Goal: Transaction & Acquisition: Purchase product/service

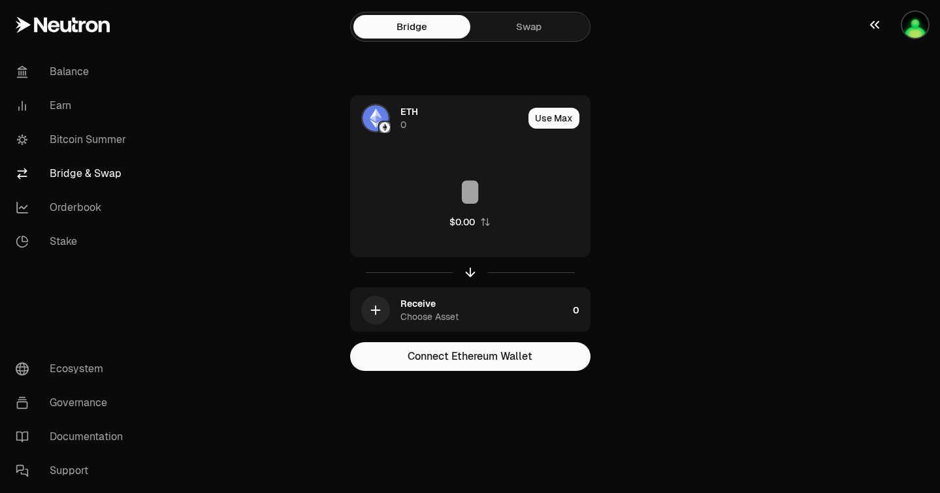
click at [927, 32] on button "button" at bounding box center [899, 25] width 84 height 50
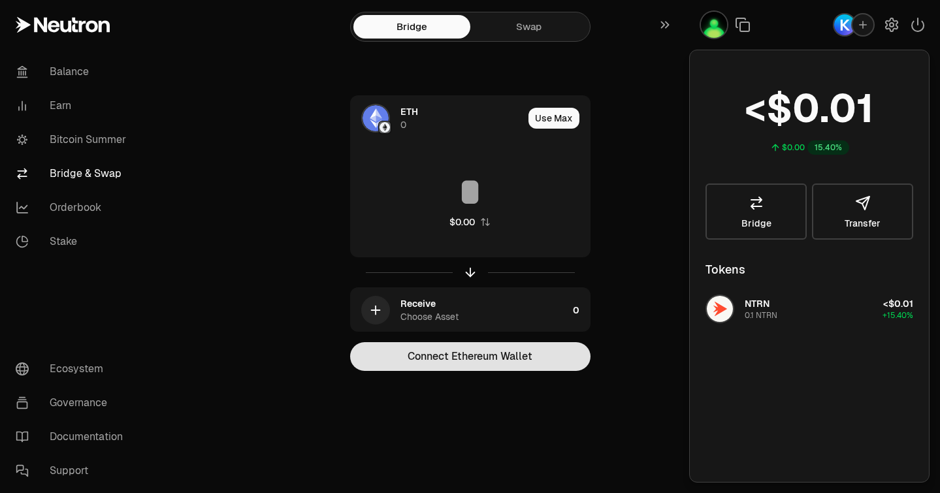
click at [543, 357] on button "Connect Ethereum Wallet" at bounding box center [470, 356] width 240 height 29
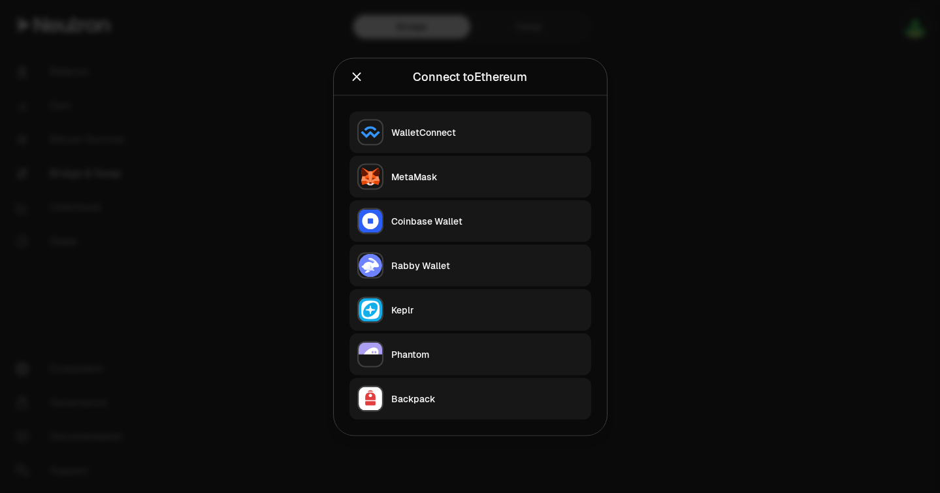
click at [454, 314] on div "Keplr" at bounding box center [487, 309] width 192 height 13
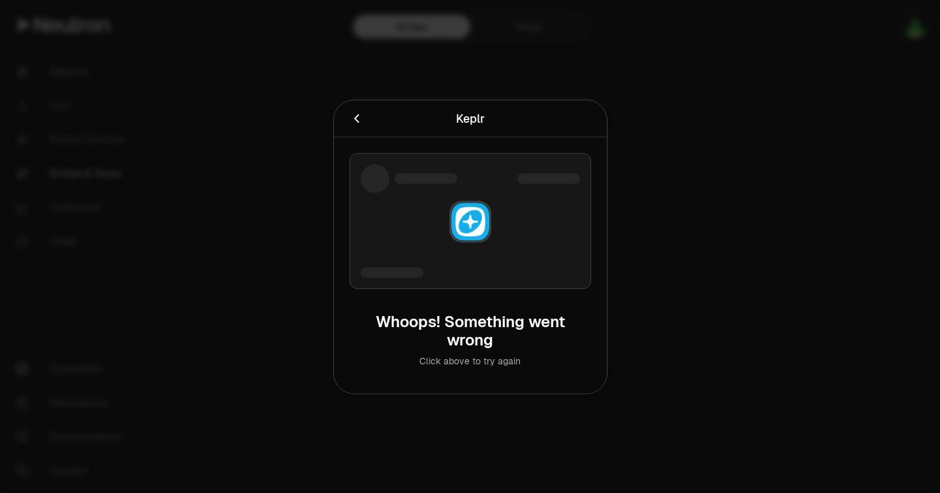
click at [484, 364] on div "Click above to try again" at bounding box center [470, 360] width 221 height 13
click at [479, 345] on div "Whoops! Something went wrong" at bounding box center [470, 330] width 221 height 37
click at [508, 237] on div at bounding box center [471, 221] width 242 height 136
click at [355, 122] on icon "Cancel" at bounding box center [357, 118] width 14 height 14
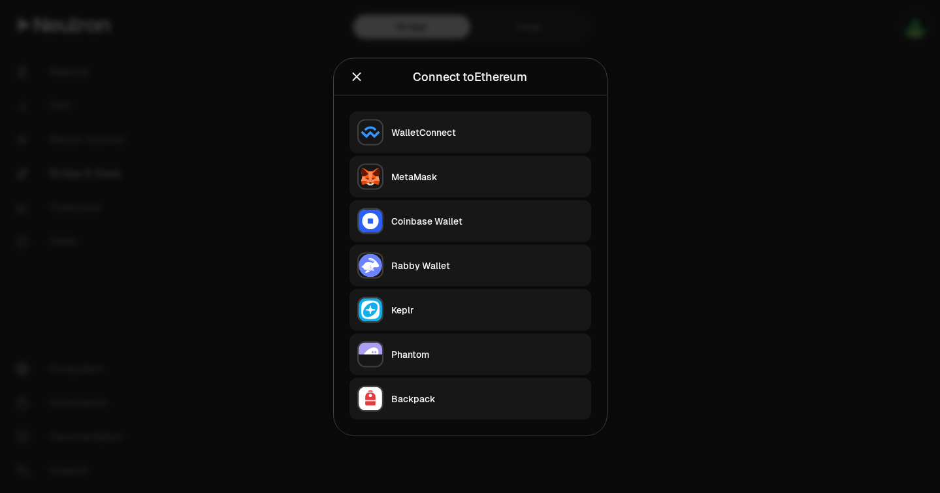
click at [431, 302] on button "Keplr" at bounding box center [471, 310] width 242 height 42
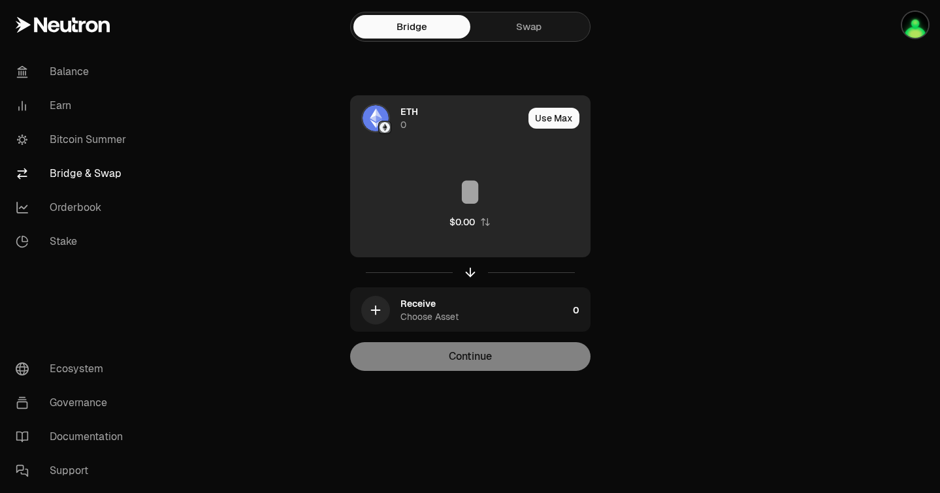
click at [382, 116] on img at bounding box center [376, 118] width 26 height 26
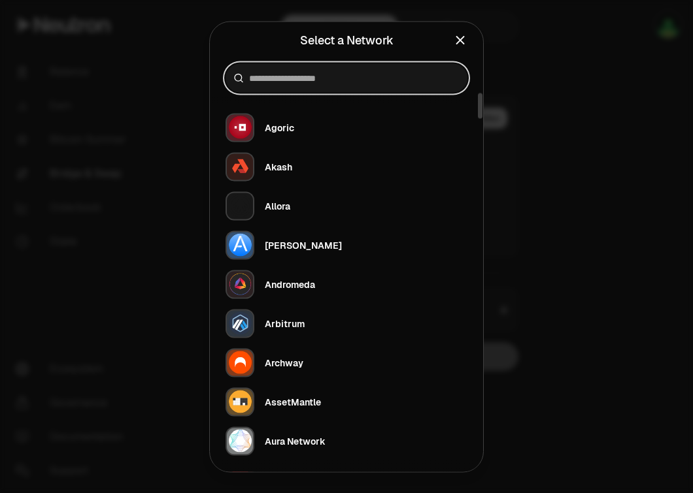
click at [392, 82] on input at bounding box center [354, 77] width 210 height 13
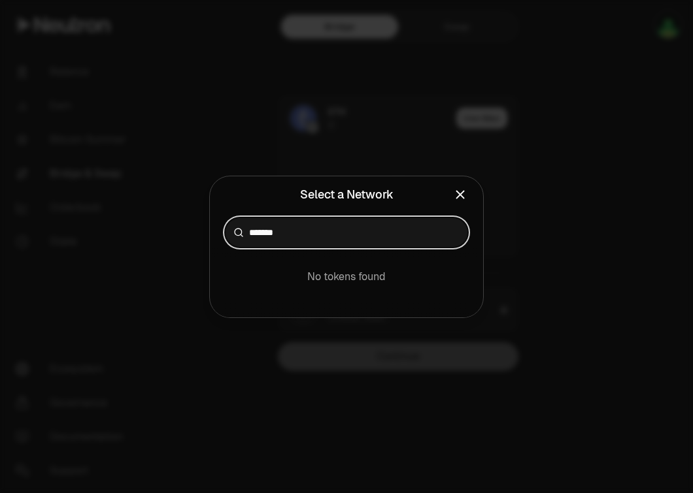
type input "*******"
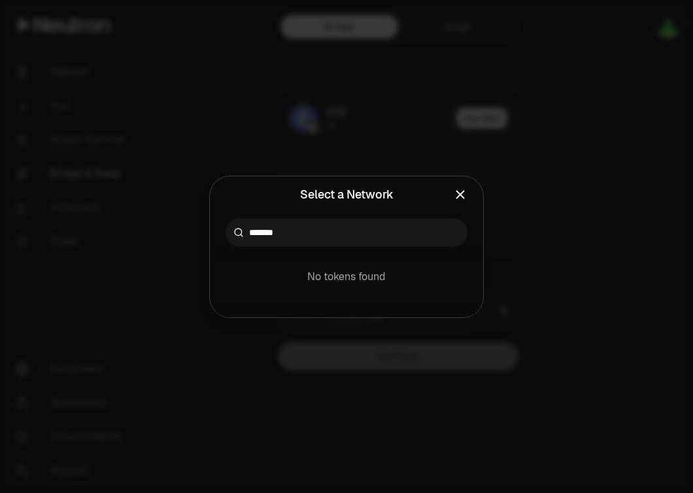
click at [359, 284] on div "No tokens found" at bounding box center [346, 282] width 257 height 39
click at [463, 200] on icon "Close" at bounding box center [460, 195] width 14 height 14
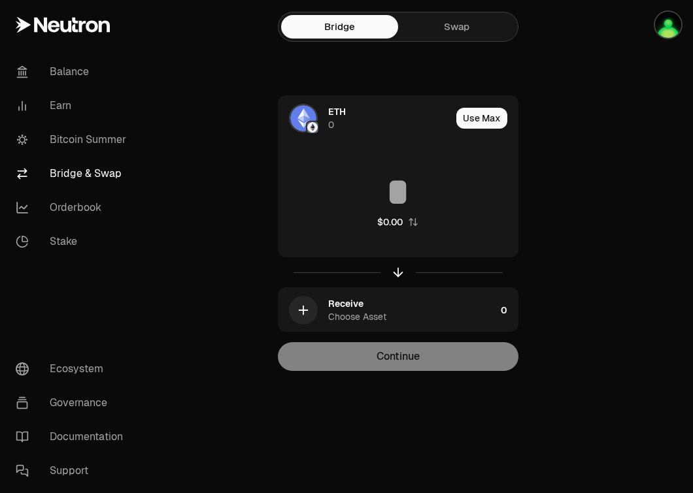
click at [544, 177] on div "ETH 0 Use Max $0.00 Receive Choose Asset 0 Continue" at bounding box center [397, 233] width 439 height 276
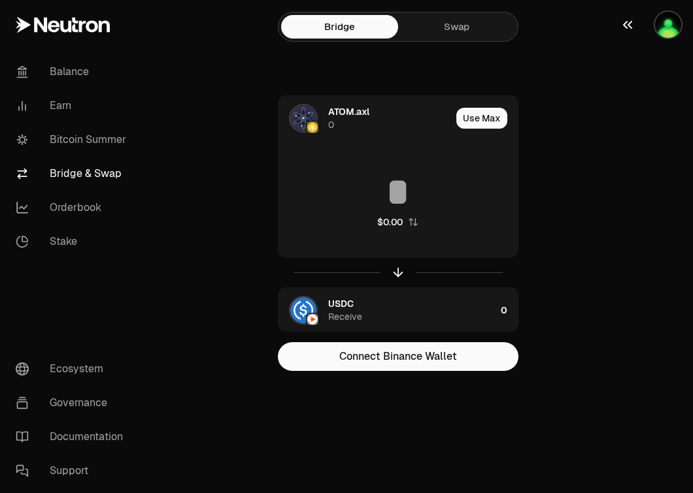
click at [655, 22] on img "button" at bounding box center [668, 25] width 26 height 26
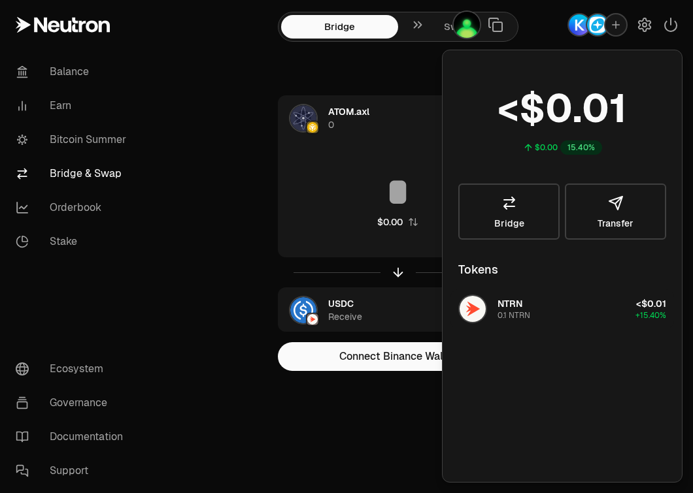
click at [571, 311] on button "NTRN 0.1 NTRN <$0.01 +15.40%" at bounding box center [561, 308] width 223 height 39
click at [529, 219] on link "Bridge" at bounding box center [508, 212] width 101 height 56
click at [632, 238] on button "Transfer" at bounding box center [614, 212] width 101 height 56
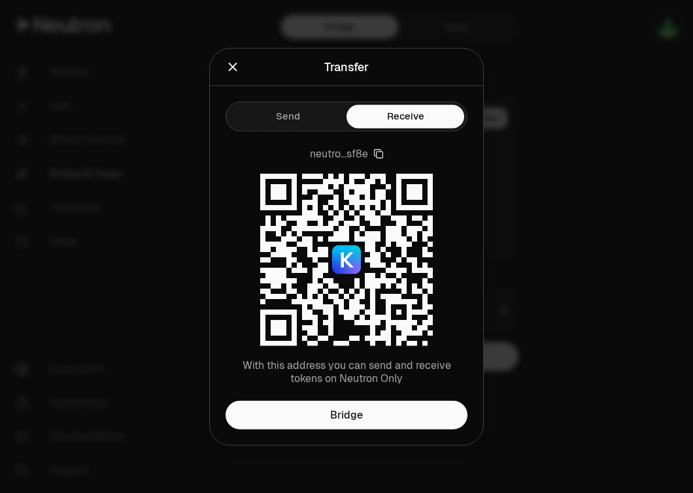
click at [585, 161] on div at bounding box center [346, 246] width 693 height 493
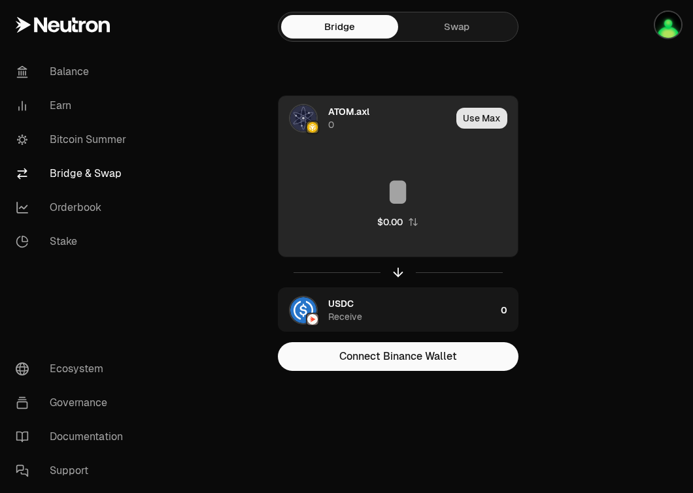
click at [491, 122] on button "Use Max" at bounding box center [481, 118] width 51 height 21
click at [491, 122] on div "Using Max" at bounding box center [483, 118] width 70 height 44
click at [408, 195] on input "*" at bounding box center [397, 191] width 239 height 39
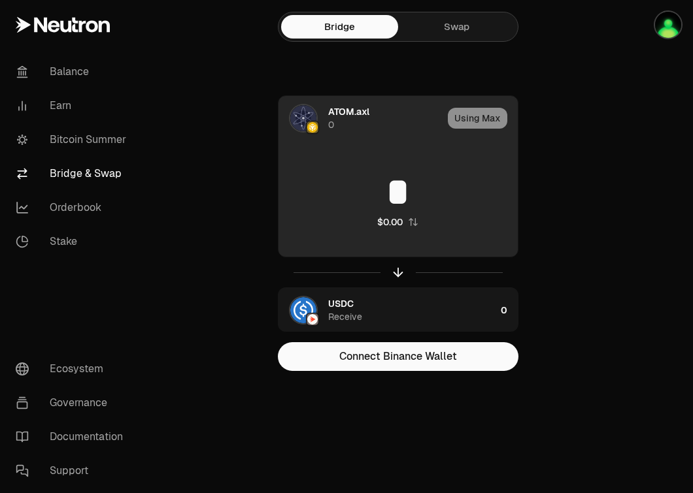
click at [408, 195] on input "*" at bounding box center [397, 191] width 239 height 39
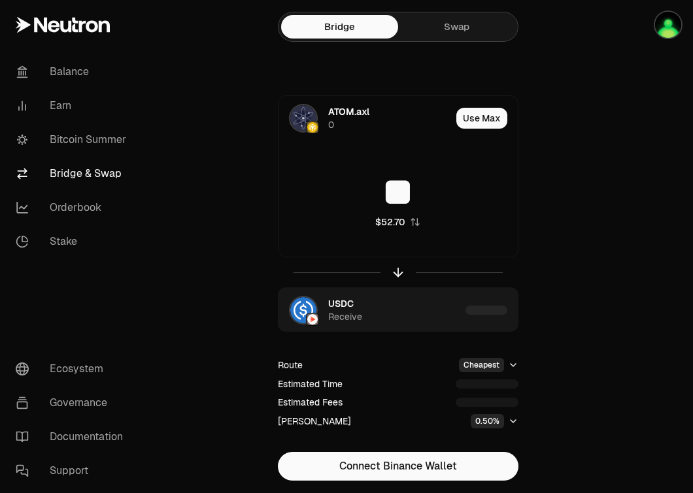
scroll to position [40, 0]
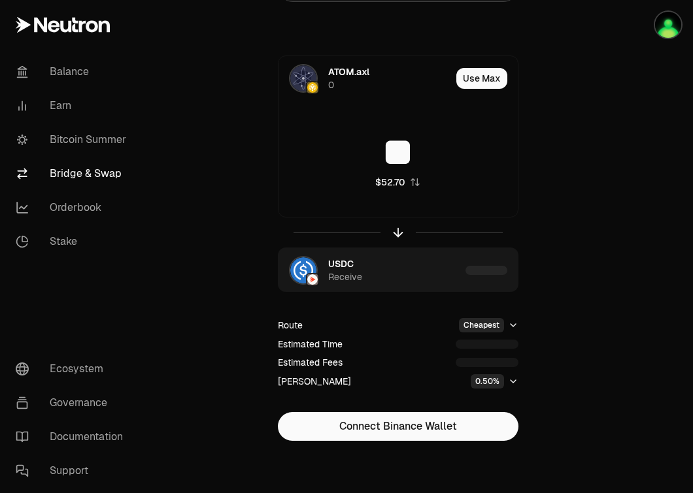
type input "**"
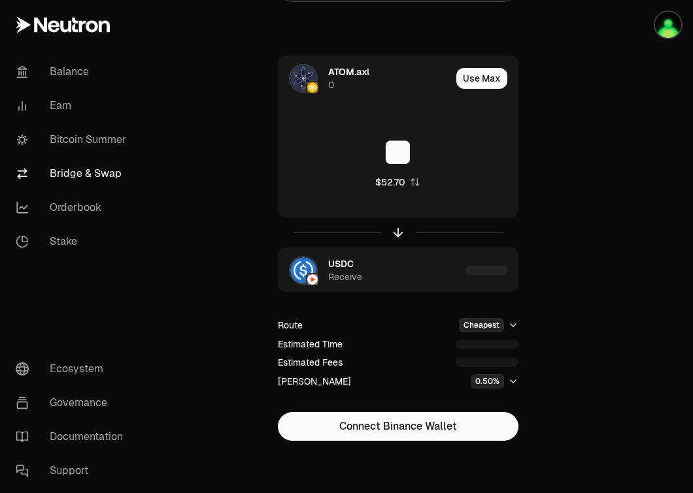
click at [514, 328] on html "Balance Earn Bitcoin Summer Bridge & Swap Orderbook Stake Ecosystem Governance …" at bounding box center [346, 226] width 693 height 533
click at [568, 351] on html "Balance Earn Bitcoin Summer Bridge & Swap Orderbook Stake Ecosystem Governance …" at bounding box center [346, 226] width 693 height 533
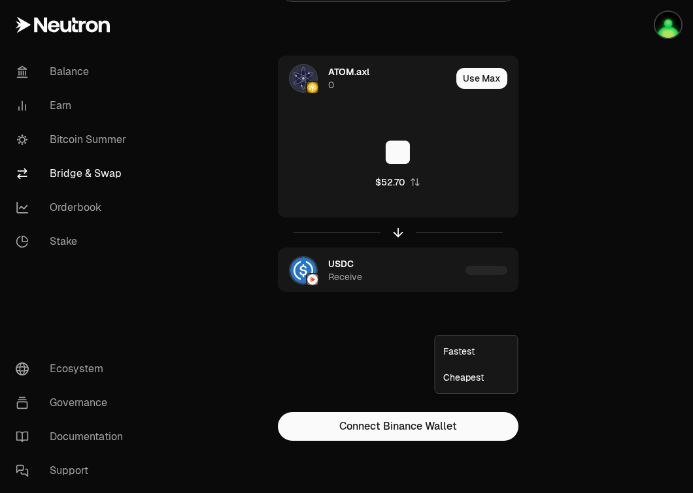
scroll to position [0, 0]
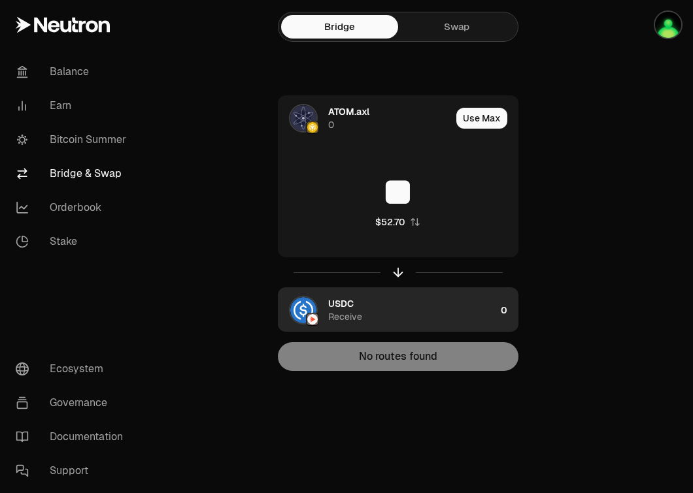
click at [372, 319] on div "USDC Receive" at bounding box center [411, 310] width 167 height 26
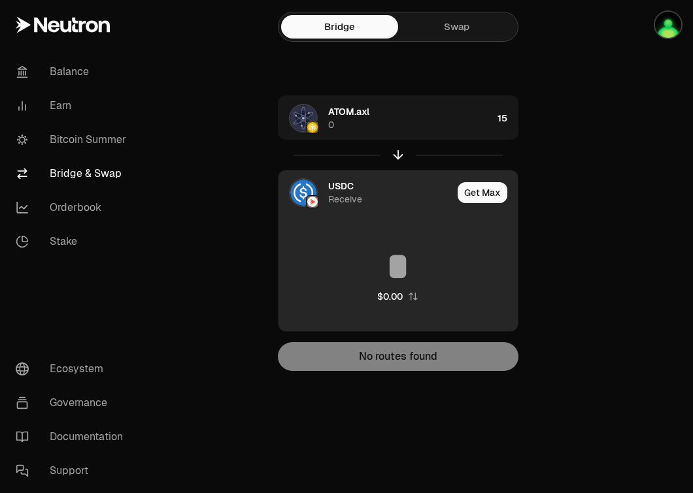
click at [479, 205] on div "Get Max" at bounding box center [487, 193] width 60 height 44
click at [483, 199] on button "Get Max" at bounding box center [482, 192] width 50 height 21
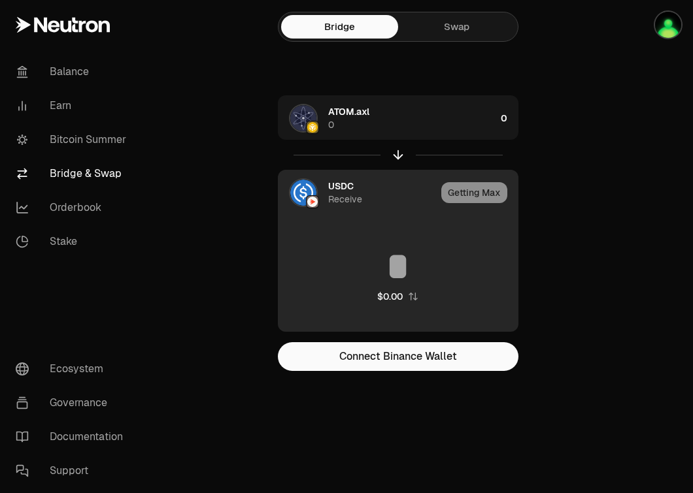
click at [483, 194] on div "Getting Max" at bounding box center [479, 193] width 76 height 44
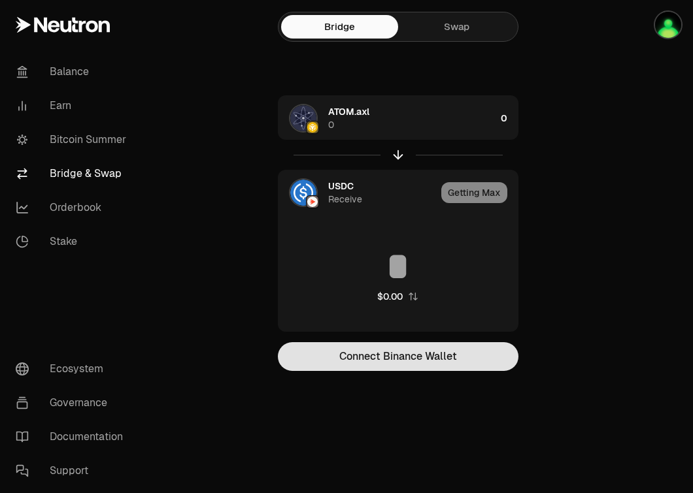
click at [449, 366] on button "Connect Binance Wallet" at bounding box center [398, 356] width 240 height 29
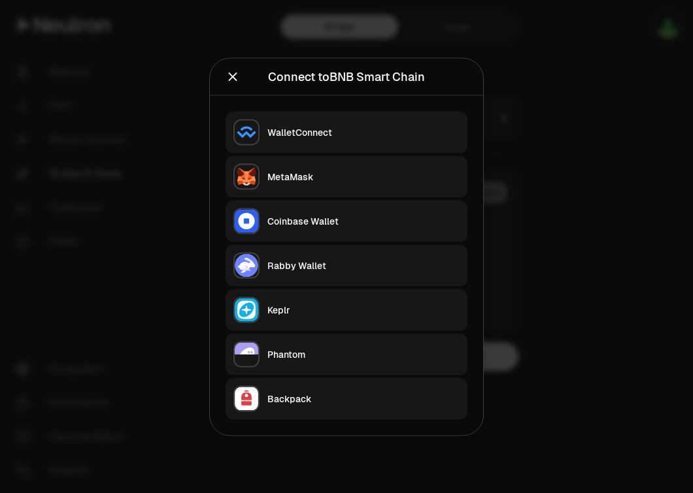
click at [405, 325] on button "Keplr" at bounding box center [346, 310] width 242 height 42
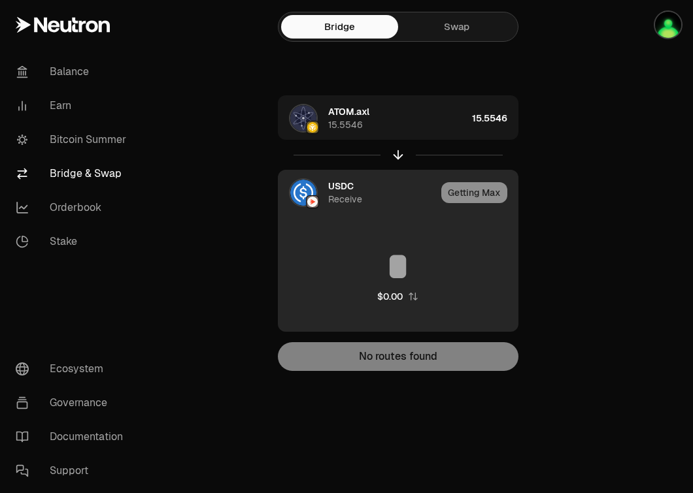
click at [484, 199] on div "Getting Max" at bounding box center [479, 193] width 76 height 44
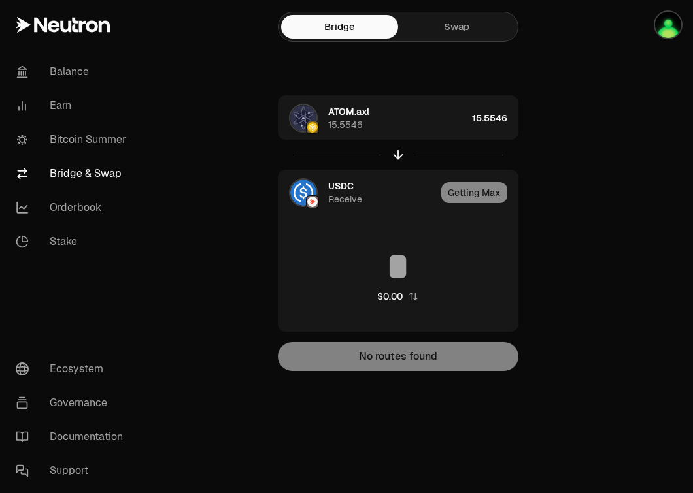
click at [572, 267] on div "ATOM.axl 15.5546 15.5546 USDC Receive Getting Max $0.00 No routes found" at bounding box center [397, 233] width 439 height 276
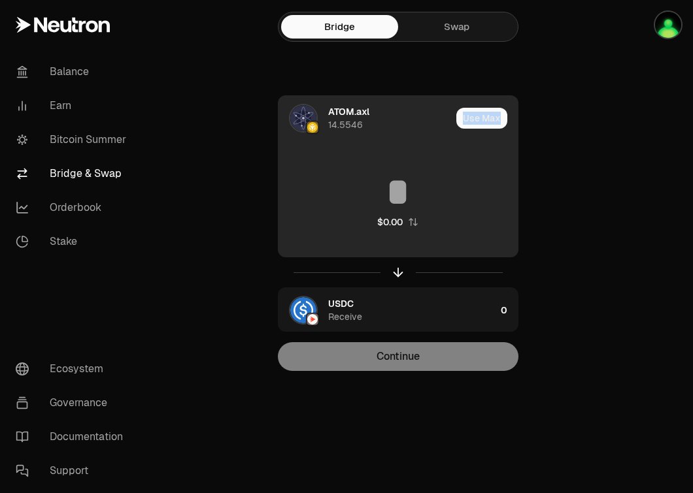
click at [506, 112] on div "Use Max" at bounding box center [486, 118] width 61 height 44
click at [493, 115] on button "Use Max" at bounding box center [481, 118] width 51 height 21
type input "*********"
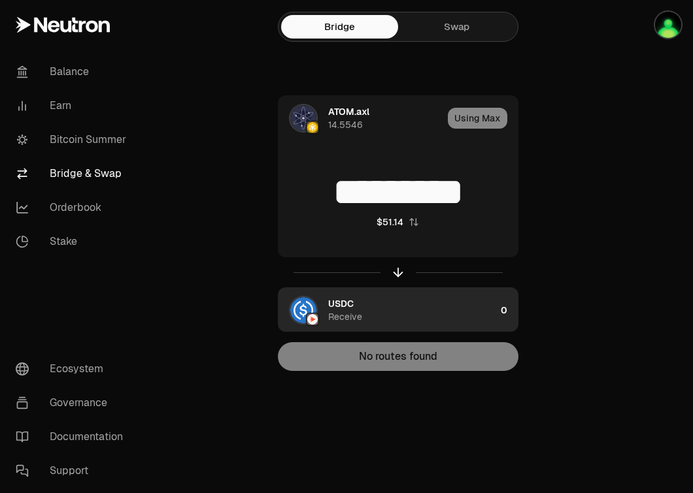
click at [469, 308] on div "USDC Receive" at bounding box center [411, 310] width 167 height 26
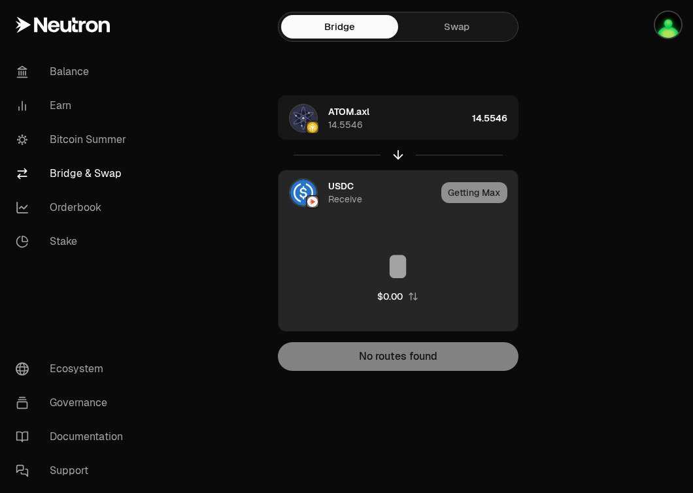
click at [344, 188] on span "USDC" at bounding box center [340, 186] width 25 height 13
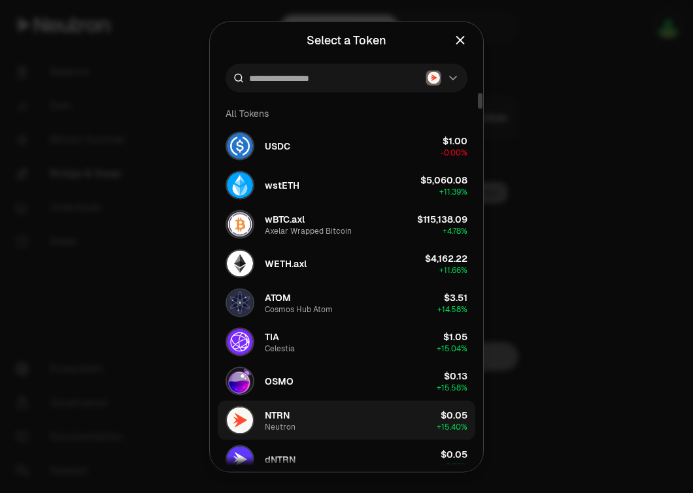
click at [290, 421] on div "Neutron" at bounding box center [280, 426] width 31 height 10
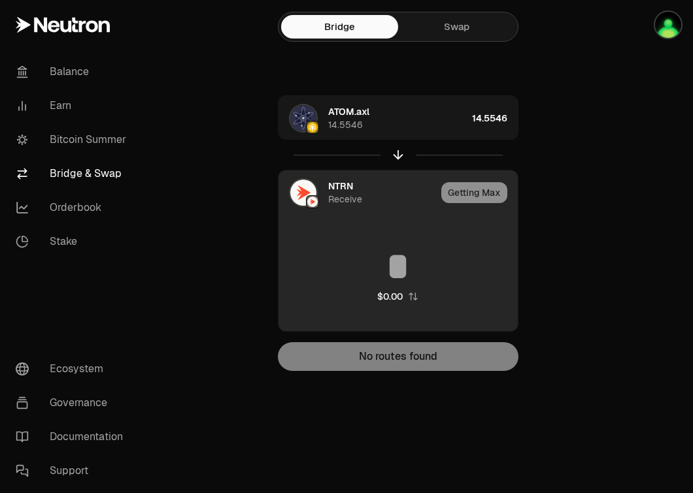
click at [299, 195] on img at bounding box center [303, 193] width 26 height 26
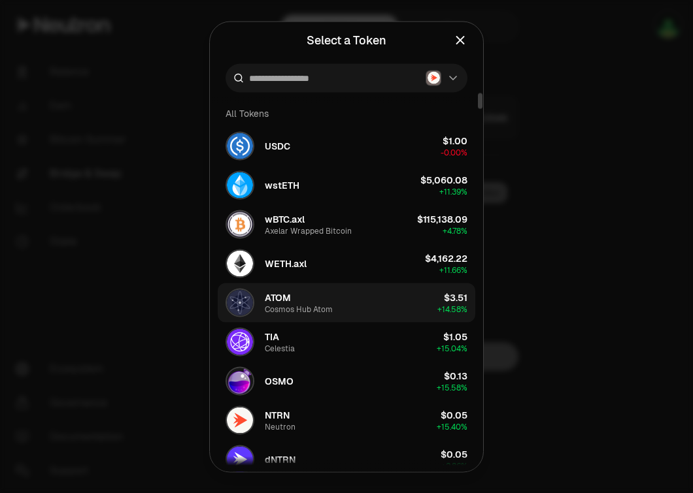
click at [282, 301] on span "ATOM" at bounding box center [278, 297] width 26 height 13
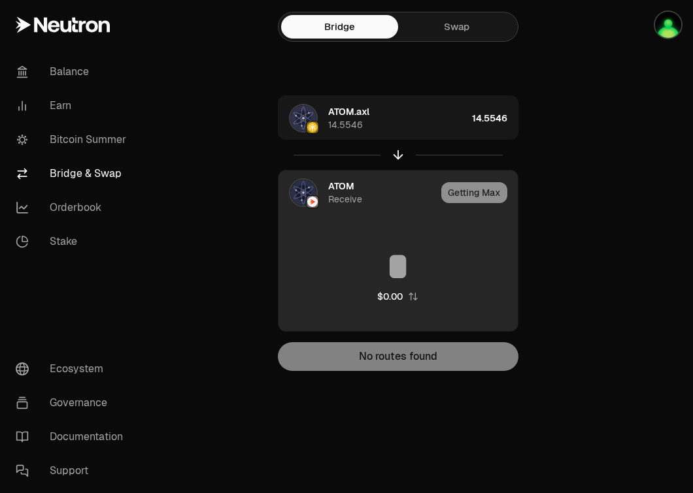
click at [301, 195] on img at bounding box center [303, 193] width 26 height 26
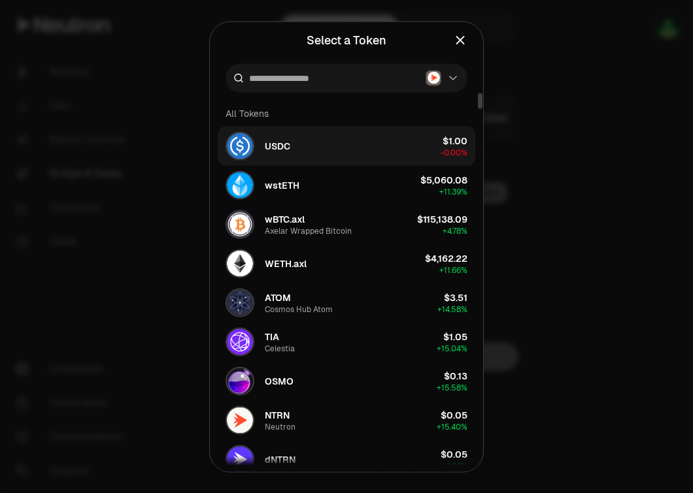
click at [302, 154] on button "USDC $1.00 -0.00%" at bounding box center [346, 145] width 257 height 39
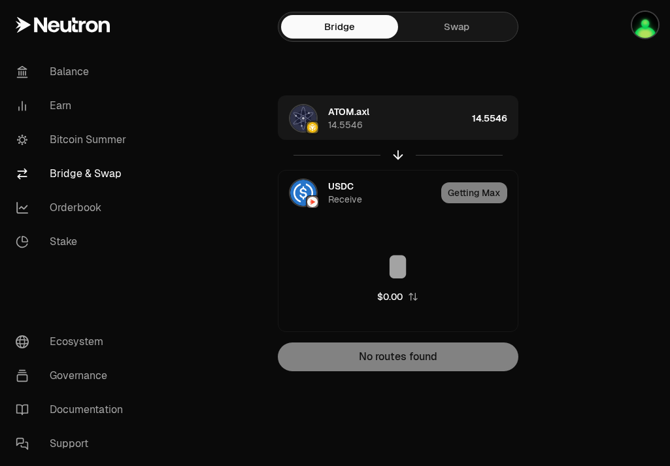
click at [456, 29] on link "Swap" at bounding box center [456, 27] width 117 height 24
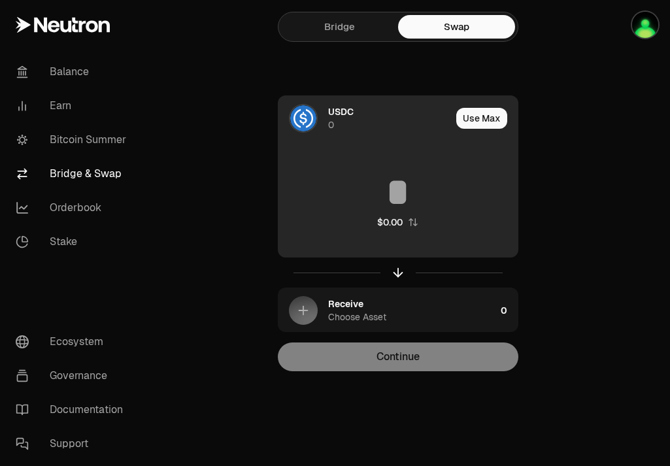
click at [302, 123] on img at bounding box center [303, 118] width 26 height 26
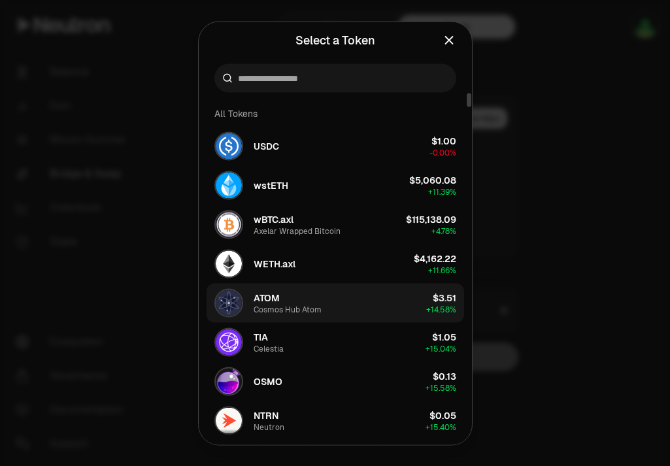
click at [276, 299] on span "ATOM" at bounding box center [266, 297] width 26 height 13
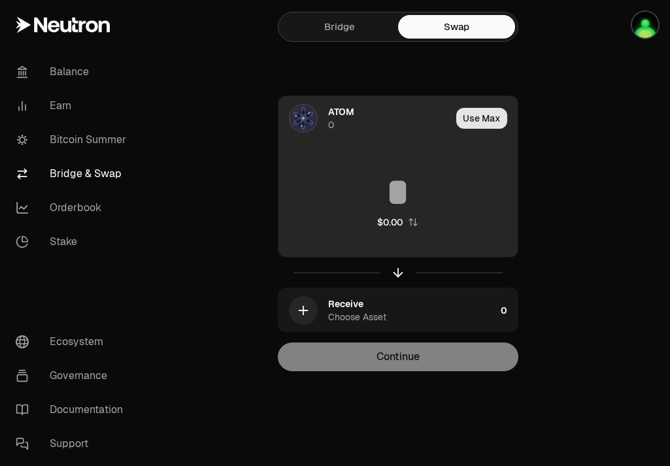
click at [468, 116] on button "Use Max" at bounding box center [481, 118] width 51 height 21
type input "*"
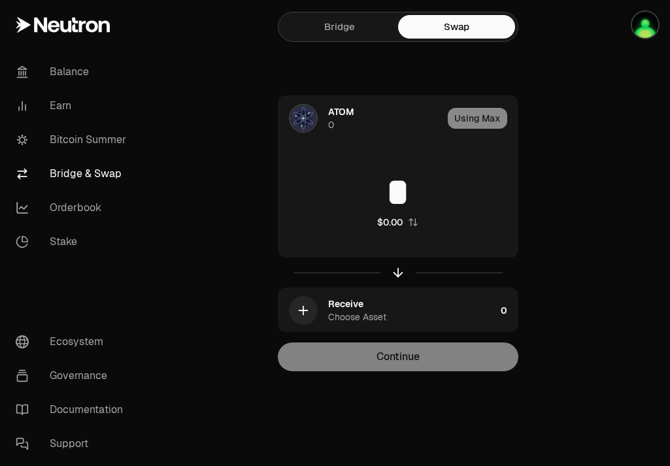
click at [350, 30] on link "Bridge" at bounding box center [339, 27] width 117 height 24
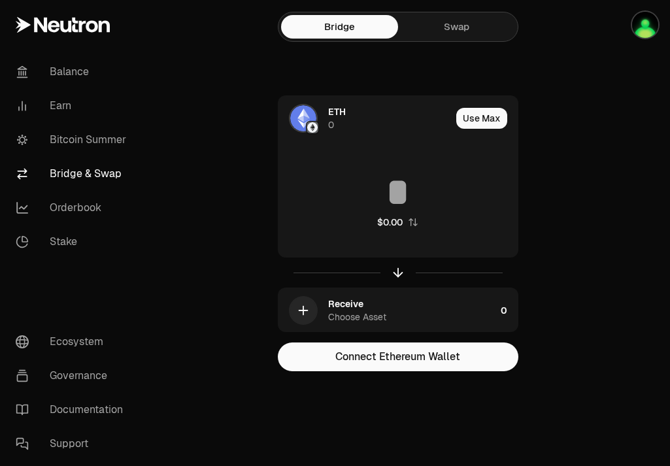
click at [454, 35] on link "Swap" at bounding box center [456, 27] width 117 height 24
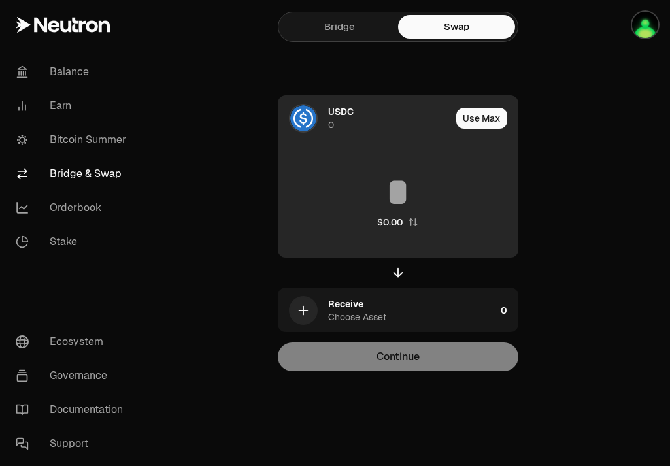
click at [306, 118] on img at bounding box center [303, 118] width 26 height 26
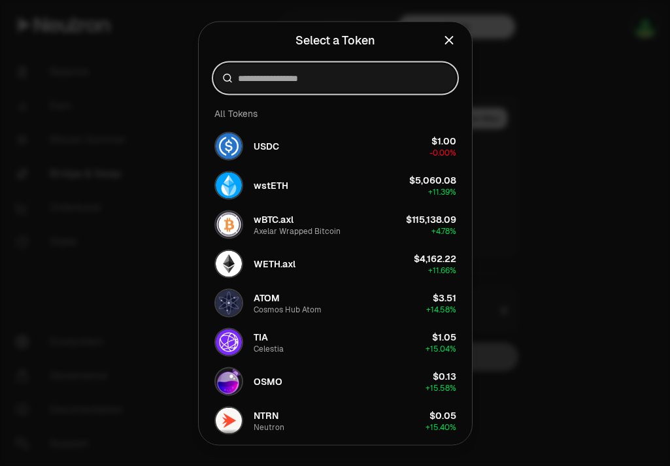
click at [324, 80] on input at bounding box center [343, 77] width 210 height 13
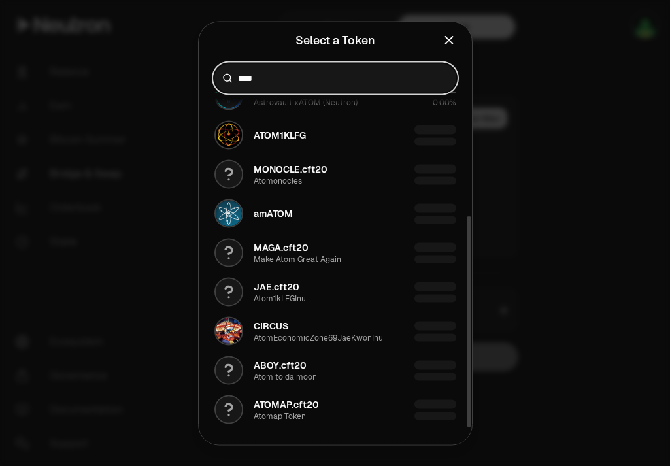
scroll to position [205, 0]
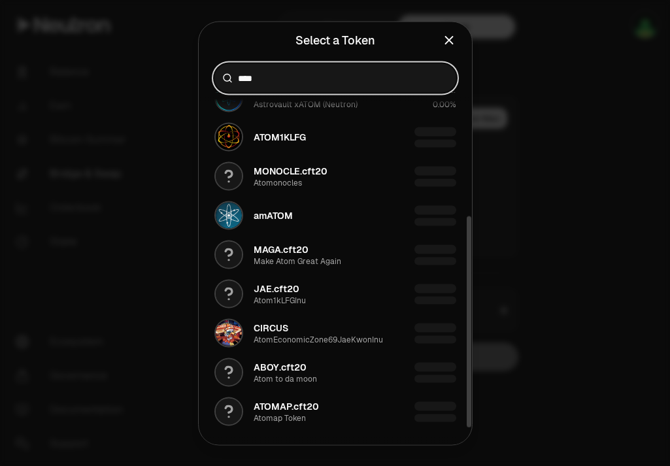
type input "****"
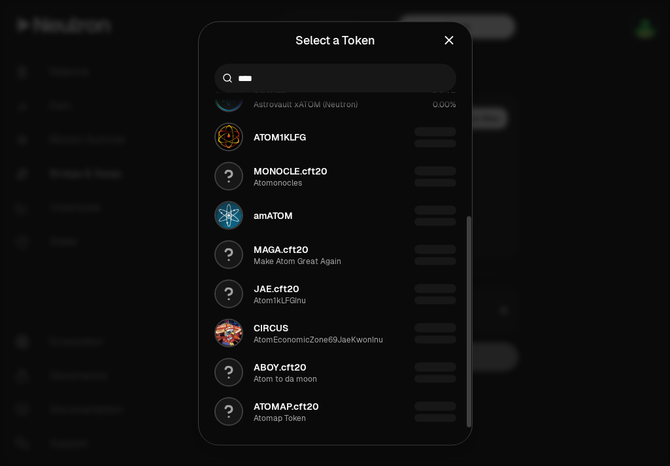
click at [525, 152] on div at bounding box center [335, 233] width 670 height 466
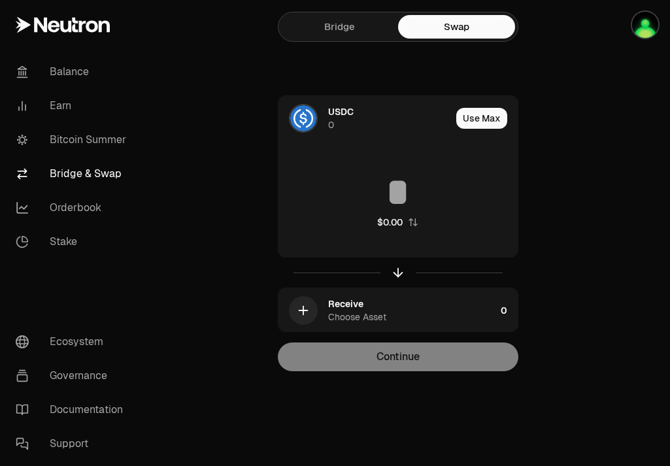
click at [333, 32] on link "Bridge" at bounding box center [339, 27] width 117 height 24
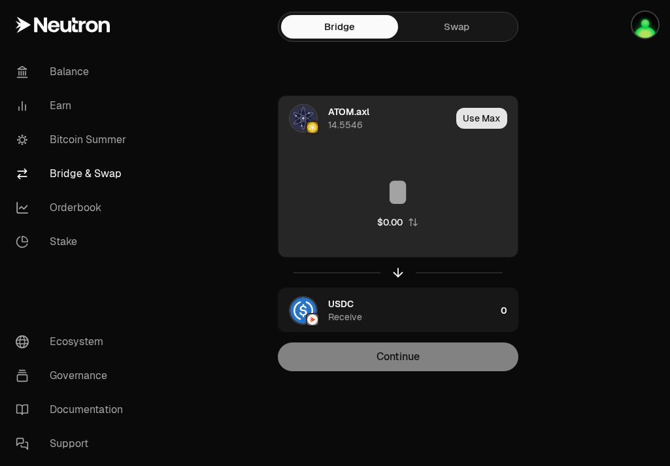
click at [484, 122] on button "Use Max" at bounding box center [481, 118] width 51 height 21
type input "*********"
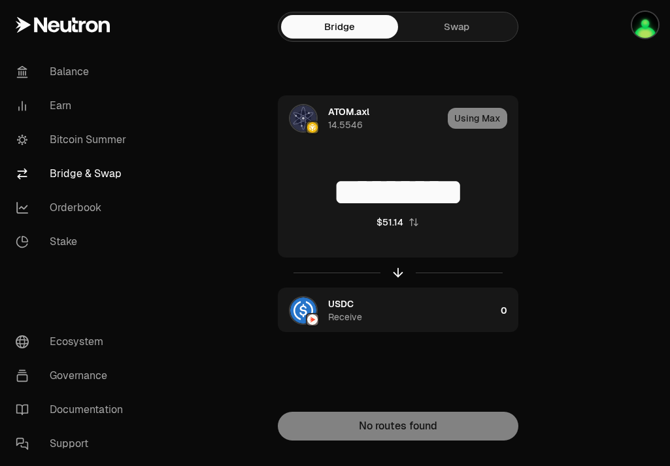
click at [512, 355] on div "ATOM.axl 14.5546 Using Max ********* $51.14 USDC Receive 0 Route Cheapest Estim…" at bounding box center [397, 267] width 439 height 345
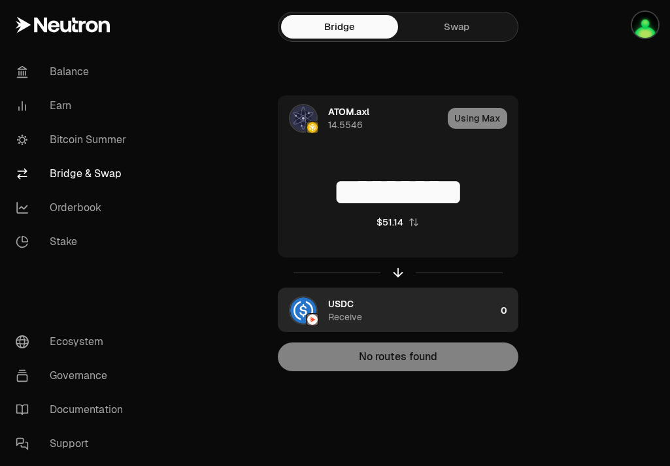
click at [495, 319] on div "USDC Receive" at bounding box center [411, 310] width 167 height 26
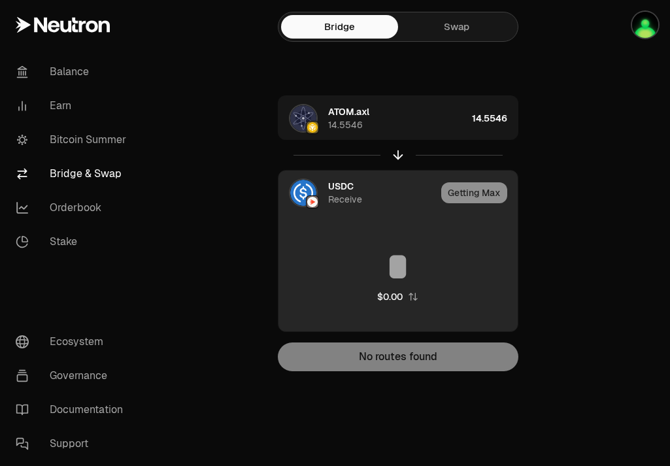
click at [495, 319] on div "$0.00" at bounding box center [397, 275] width 239 height 115
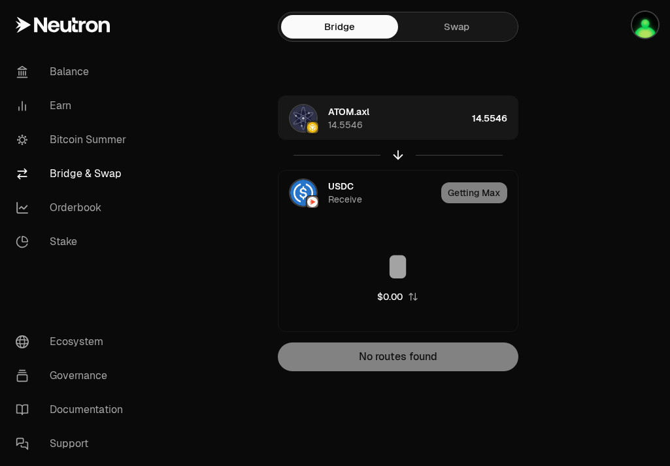
click at [462, 351] on div "No routes found" at bounding box center [398, 356] width 240 height 29
click at [519, 291] on div "ATOM.axl 14.5546 14.5546 USDC Receive Getting Max $0.00 No routes found" at bounding box center [397, 233] width 439 height 276
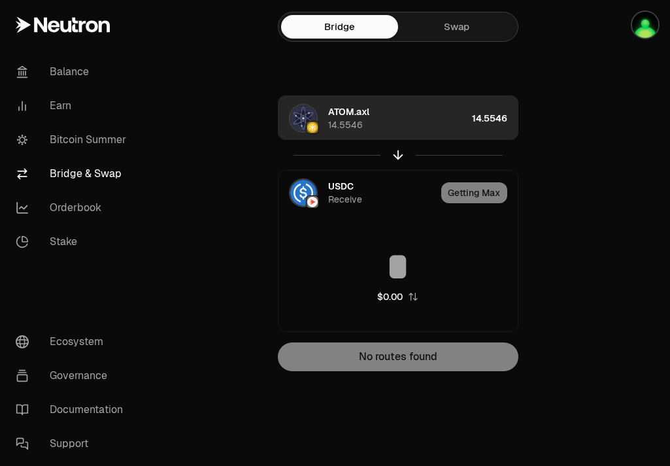
click at [397, 109] on div "ATOM.axl 14.5546" at bounding box center [397, 118] width 139 height 26
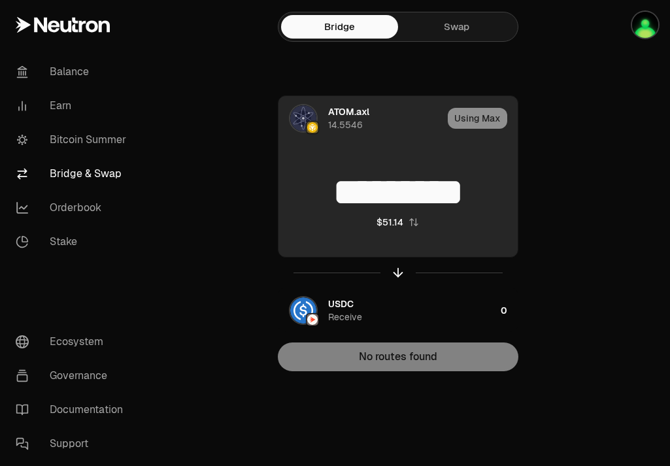
click at [472, 119] on div "Using Max" at bounding box center [483, 118] width 70 height 44
click at [414, 225] on icon "button" at bounding box center [413, 222] width 10 height 10
click at [429, 225] on icon "button" at bounding box center [427, 222] width 8 height 8
type input "*********"
click at [417, 359] on div "No routes found" at bounding box center [398, 356] width 240 height 29
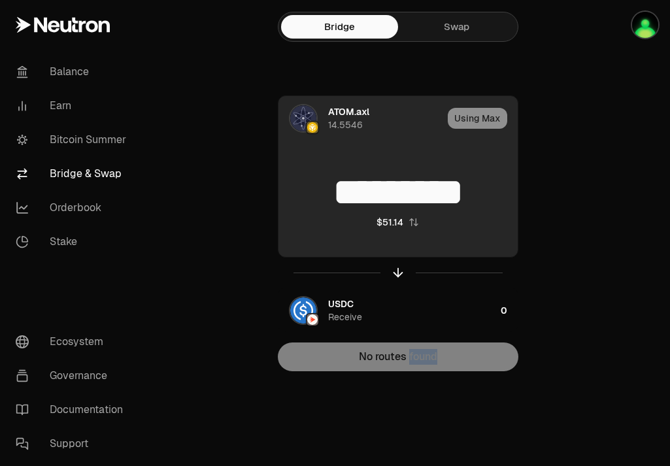
click at [417, 359] on div "No routes found" at bounding box center [398, 356] width 240 height 29
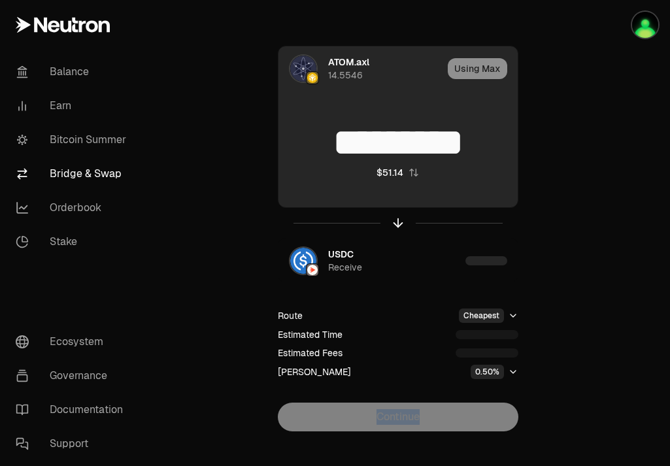
scroll to position [67, 0]
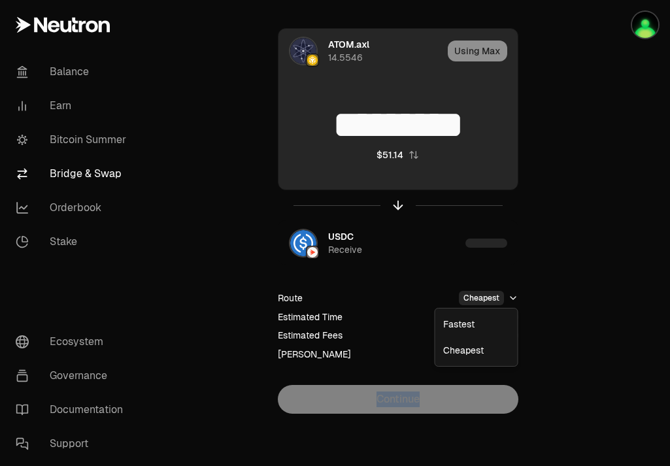
click at [513, 295] on html "Balance Earn Bitcoin Summer Bridge & Swap Orderbook Stake Ecosystem Governance …" at bounding box center [335, 199] width 670 height 533
click at [527, 366] on html "Balance Earn Bitcoin Summer Bridge & Swap Orderbook Stake Ecosystem Governance …" at bounding box center [335, 199] width 670 height 533
click at [514, 355] on icon "button" at bounding box center [513, 354] width 10 height 10
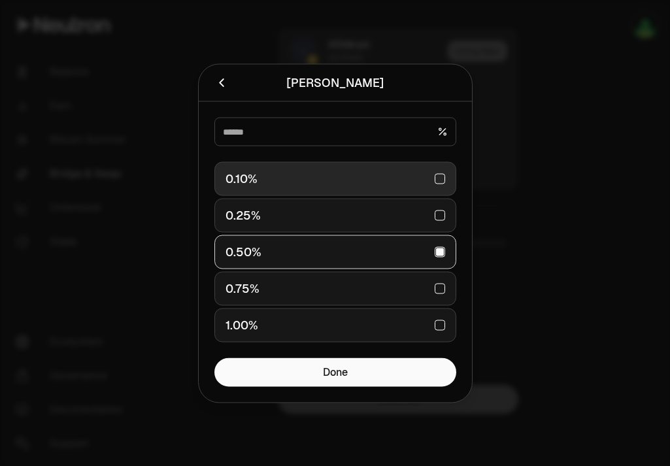
scroll to position [0, 0]
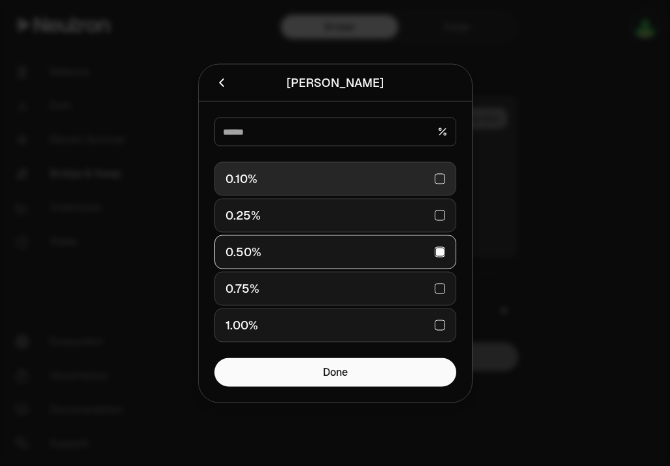
click at [438, 177] on div "0.10%" at bounding box center [335, 178] width 220 height 29
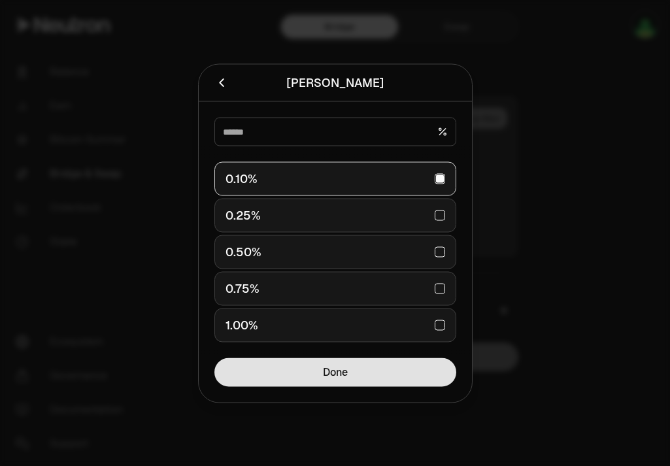
click at [414, 371] on button "Done" at bounding box center [335, 371] width 242 height 29
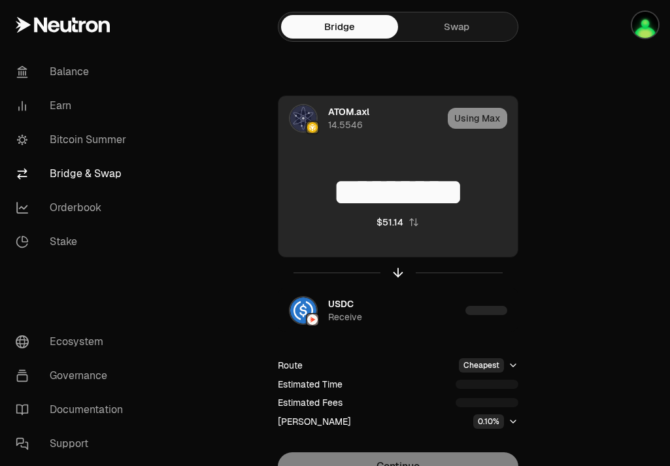
click at [546, 327] on div "ATOM.axl 14.5546 Using Max ********* $51.14 USDC Receive Route Cheapest Estimat…" at bounding box center [397, 287] width 439 height 385
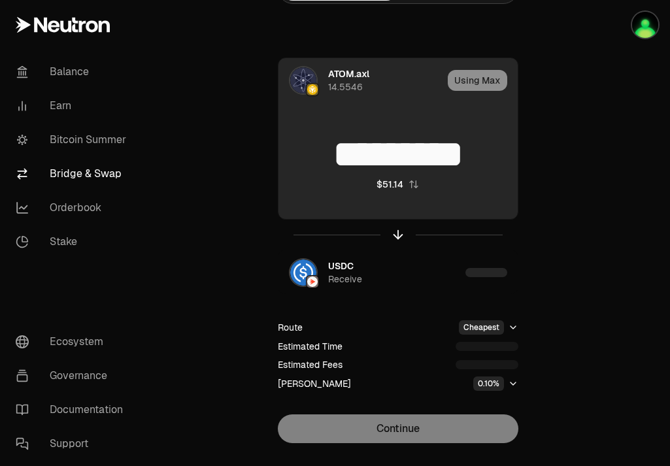
scroll to position [67, 0]
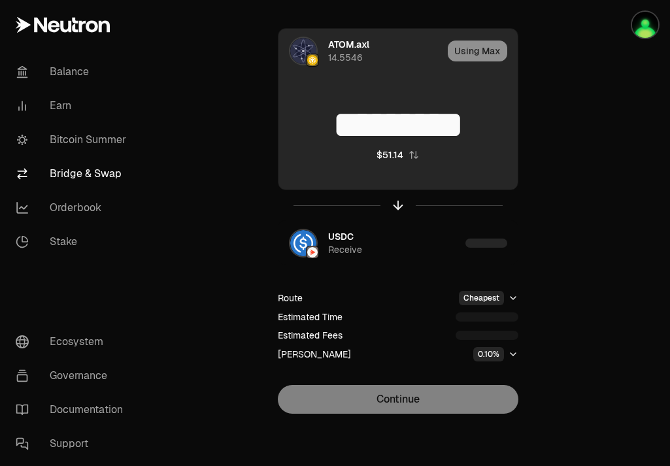
click at [511, 354] on icon "button" at bounding box center [512, 354] width 5 height 3
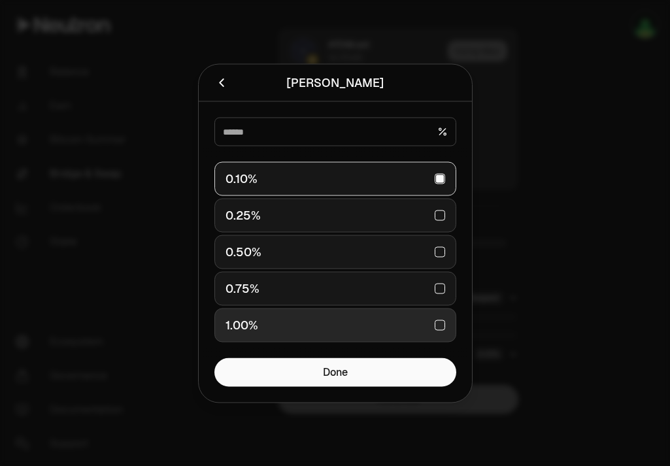
click at [443, 326] on div "1.00%" at bounding box center [335, 324] width 220 height 29
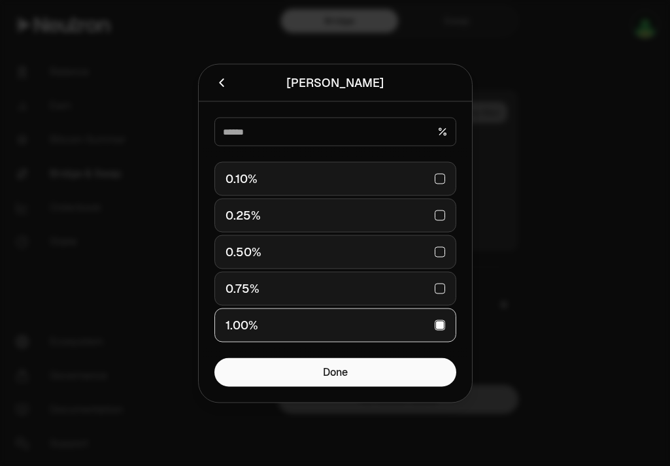
scroll to position [0, 0]
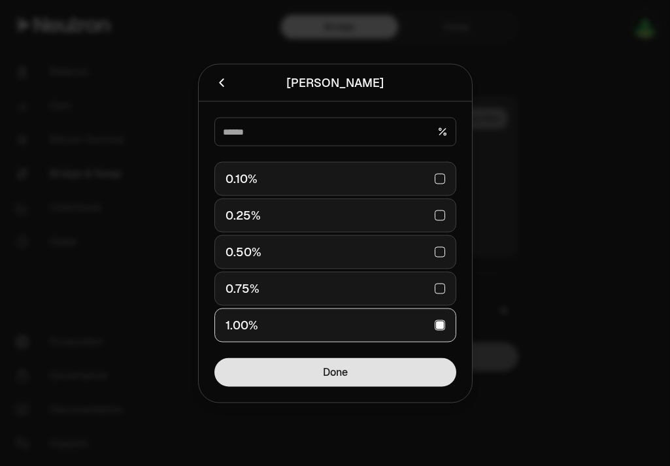
click at [436, 374] on button "Done" at bounding box center [335, 371] width 242 height 29
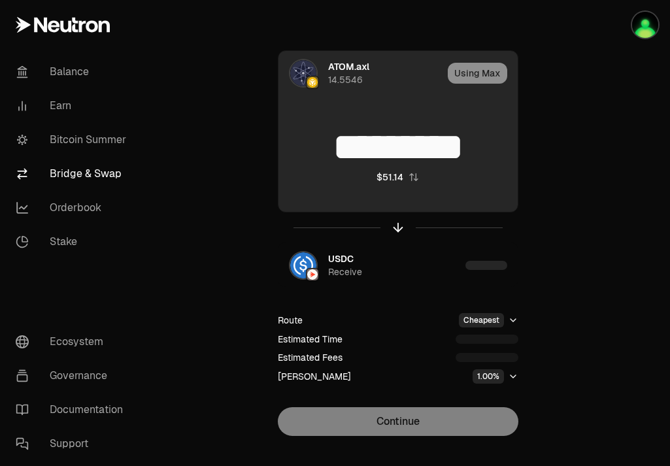
scroll to position [46, 0]
click at [512, 375] on icon "button" at bounding box center [513, 375] width 10 height 10
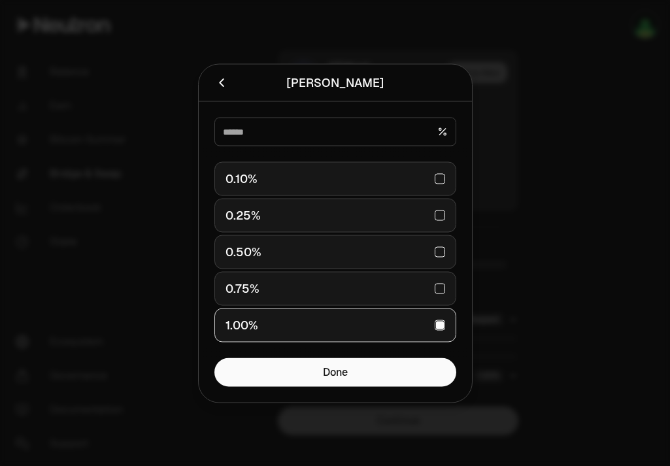
click at [440, 136] on div at bounding box center [335, 131] width 242 height 29
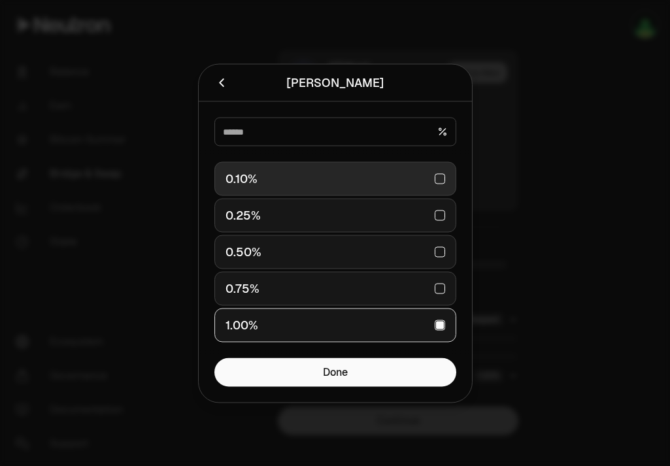
click at [433, 179] on div "0.10%" at bounding box center [335, 178] width 220 height 29
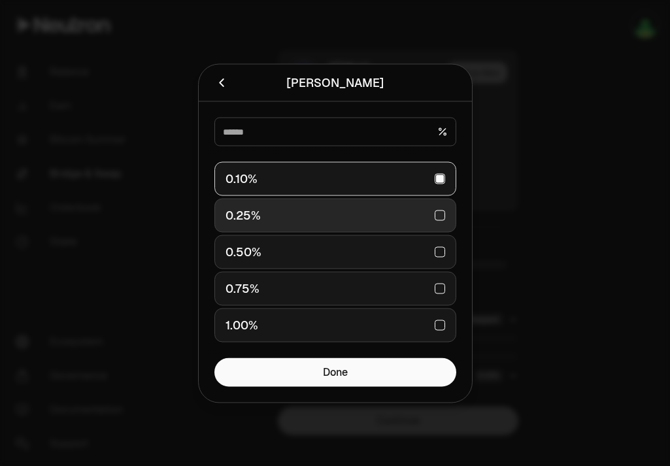
click at [439, 225] on div "0.25%" at bounding box center [335, 215] width 220 height 29
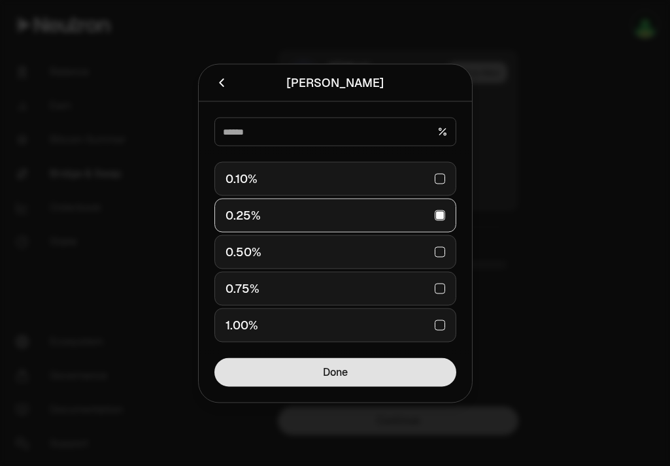
scroll to position [0, 0]
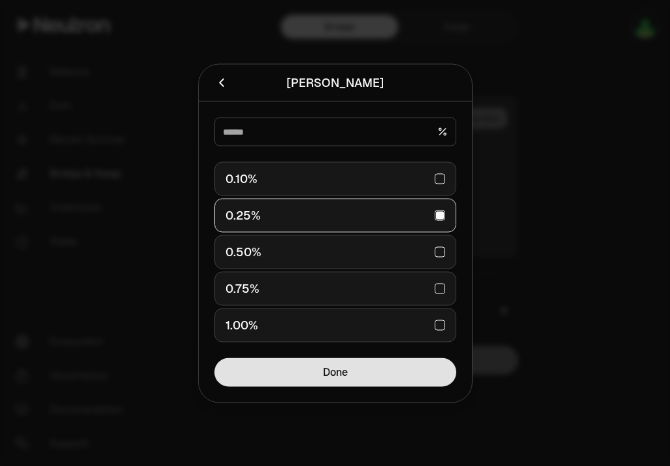
click at [425, 360] on button "Done" at bounding box center [335, 371] width 242 height 29
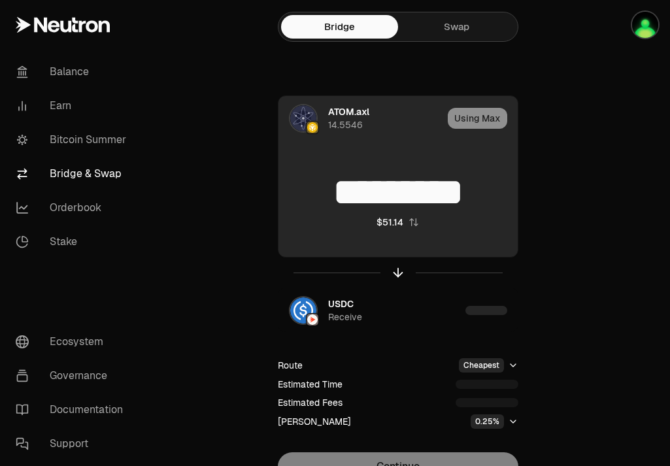
click at [505, 365] on html "Balance Earn Bitcoin Summer Bridge & Swap Orderbook Stake Ecosystem Governance …" at bounding box center [335, 266] width 670 height 533
click at [481, 392] on div "Fastest" at bounding box center [476, 391] width 77 height 26
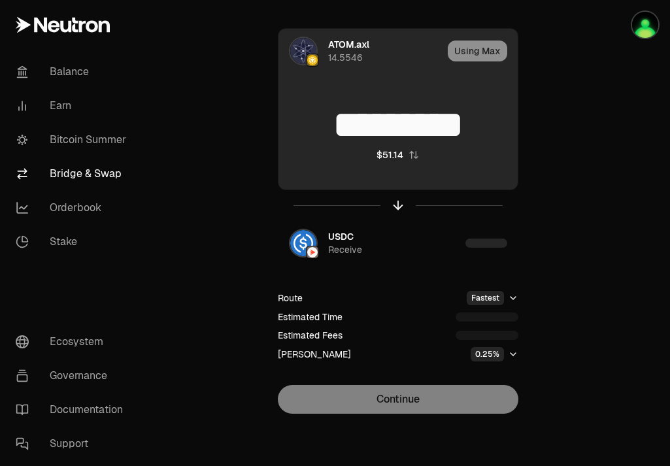
click at [510, 298] on html "Balance Earn Bitcoin Summer Bridge & Swap Orderbook Stake Ecosystem Governance …" at bounding box center [335, 199] width 670 height 533
click at [484, 354] on div "Cheapest" at bounding box center [476, 350] width 77 height 26
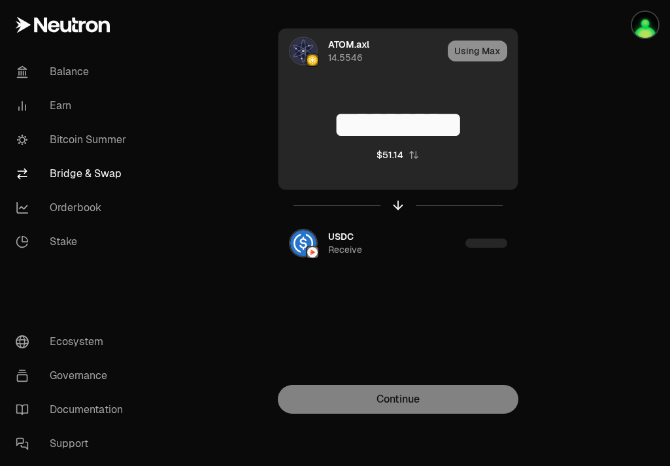
scroll to position [0, 0]
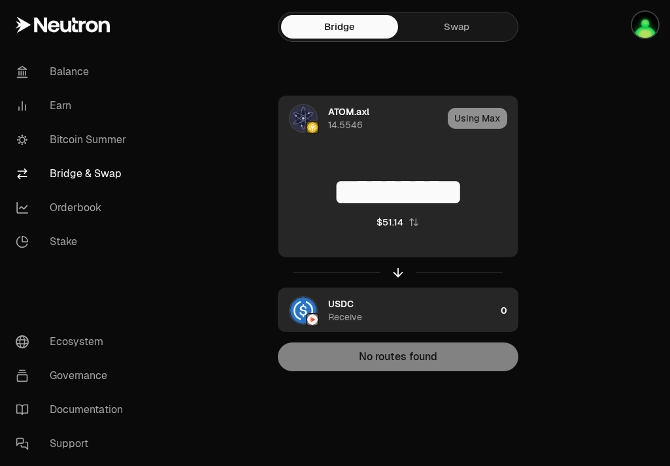
click at [502, 317] on div "0" at bounding box center [508, 310] width 17 height 44
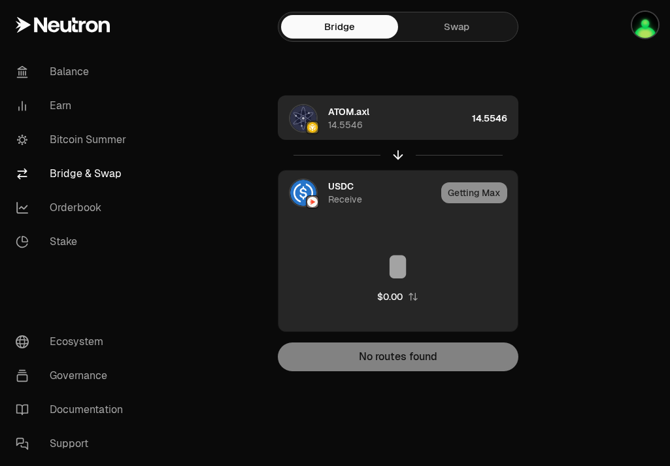
click at [575, 293] on div "ATOM.axl 14.5546 14.5546 USDC Receive Getting Max $0.00 No routes found" at bounding box center [397, 233] width 439 height 276
drag, startPoint x: 446, startPoint y: 365, endPoint x: 363, endPoint y: 355, distance: 84.3
click at [361, 356] on div "No routes found" at bounding box center [398, 356] width 240 height 29
copy button "No routes found"
click at [570, 190] on div "ATOM.axl 14.5546 14.5546 USDC Receive Getting Max $0.00 No routes found" at bounding box center [397, 233] width 439 height 276
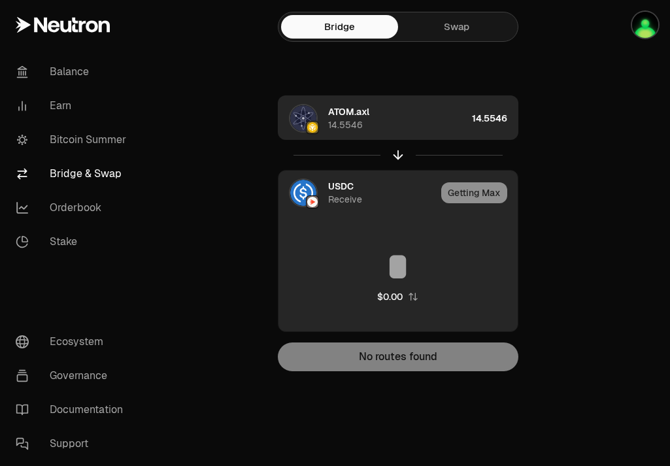
drag, startPoint x: 384, startPoint y: 111, endPoint x: 327, endPoint y: 109, distance: 56.2
click at [328, 109] on div "ATOM.axl 14.5546" at bounding box center [397, 118] width 139 height 26
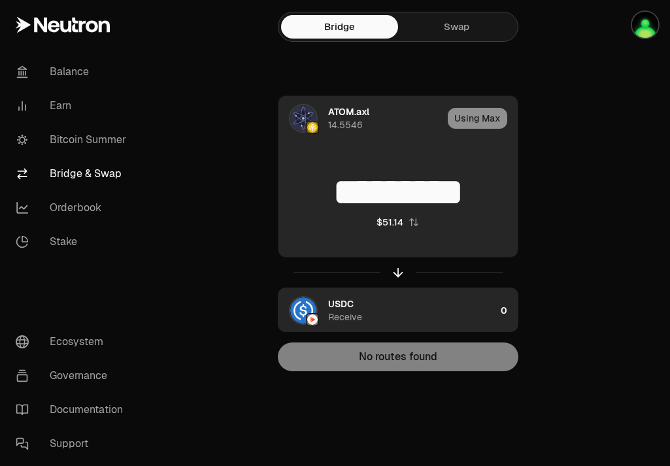
click at [353, 112] on span "ATOM.axl" at bounding box center [348, 111] width 41 height 13
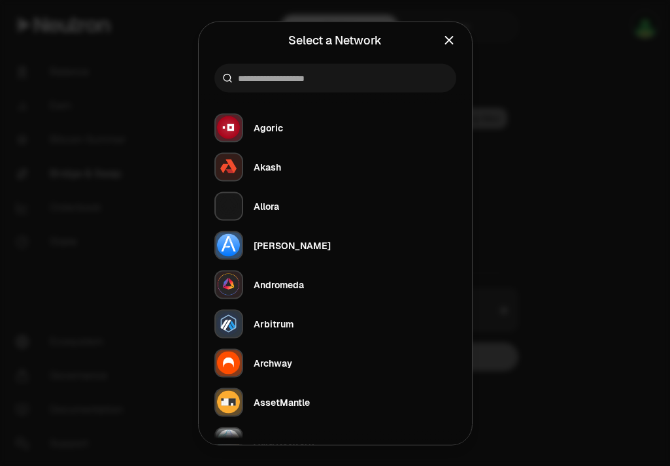
click at [448, 39] on icon "Close" at bounding box center [448, 40] width 7 height 7
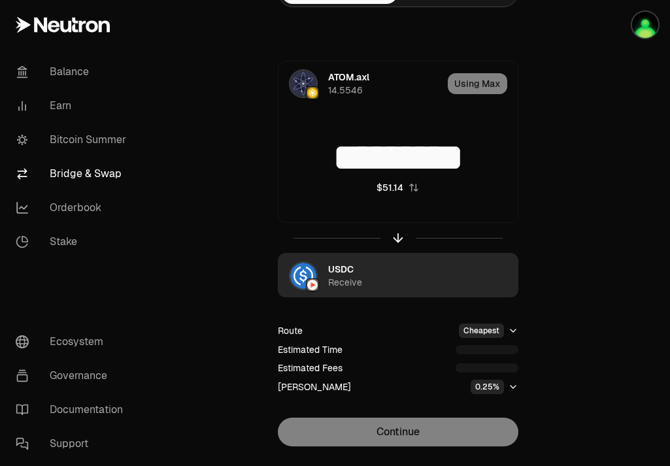
scroll to position [36, 0]
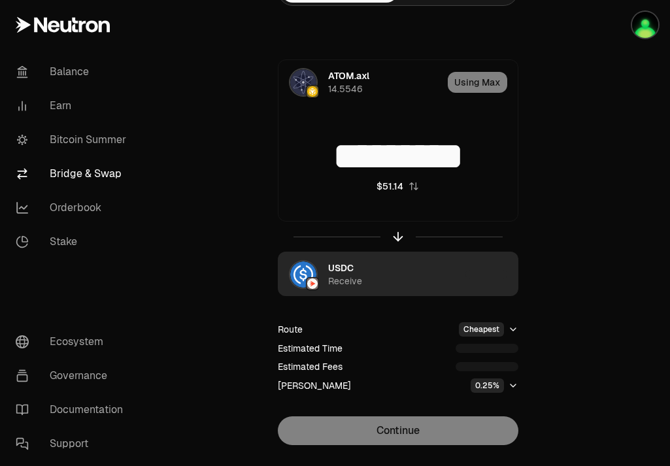
click at [382, 431] on div "Continue" at bounding box center [398, 430] width 240 height 29
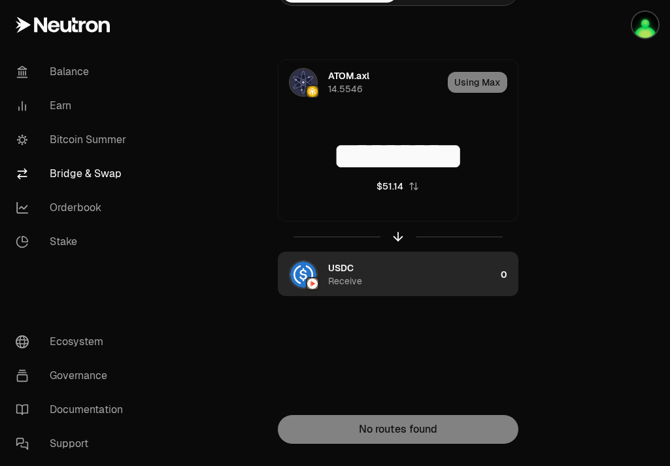
scroll to position [0, 0]
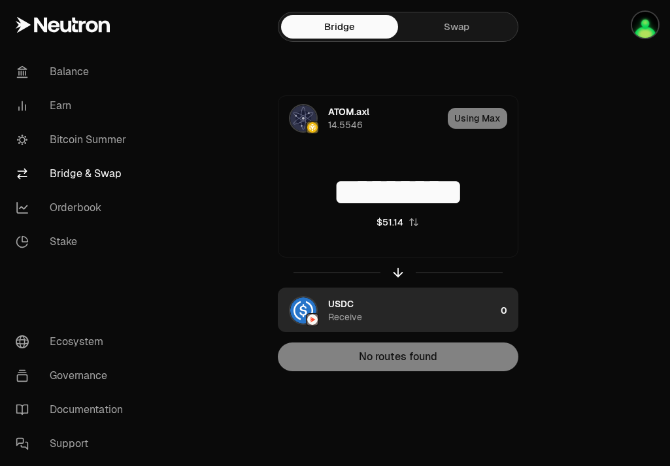
click at [442, 359] on div "No routes found" at bounding box center [398, 356] width 240 height 29
click at [438, 323] on div "USDC Receive" at bounding box center [411, 310] width 167 height 26
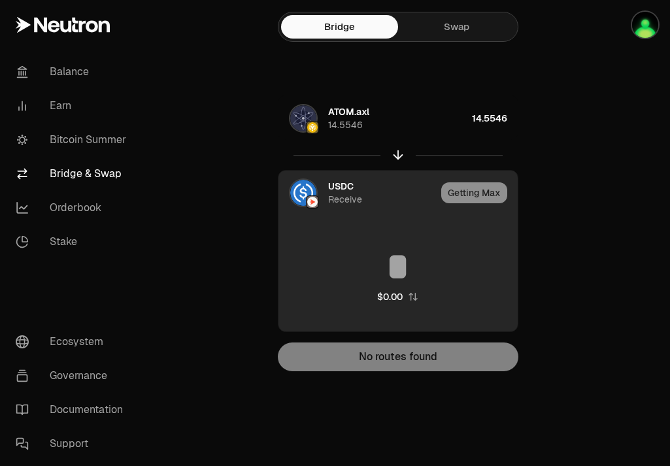
click at [434, 366] on div "No routes found" at bounding box center [398, 356] width 240 height 29
click at [533, 314] on div "ATOM.axl 14.5546 14.5546 USDC Receive Getting Max $0.00 No routes found" at bounding box center [397, 233] width 439 height 276
click at [495, 319] on div "$0.00" at bounding box center [397, 275] width 239 height 115
click at [485, 321] on div "$0.00" at bounding box center [397, 275] width 239 height 115
click at [433, 324] on div "$0.00" at bounding box center [397, 275] width 239 height 115
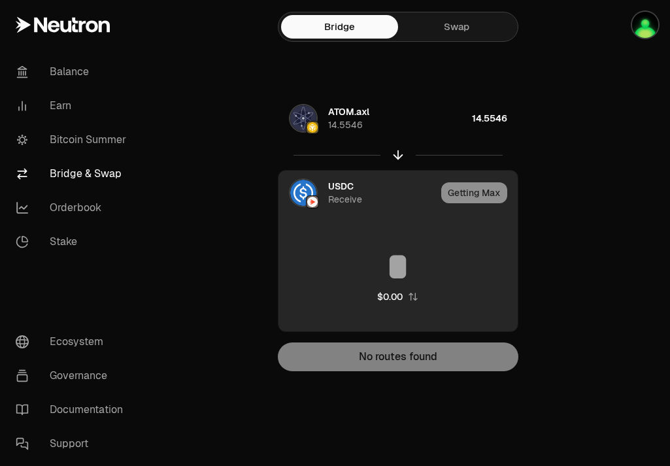
click at [400, 316] on div "$0.00" at bounding box center [397, 275] width 239 height 115
click at [414, 298] on icon "button" at bounding box center [413, 296] width 10 height 10
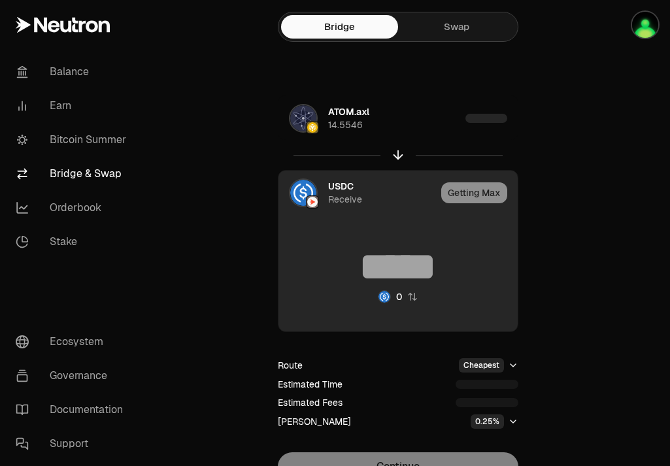
click at [414, 299] on icon "button" at bounding box center [412, 297] width 8 height 8
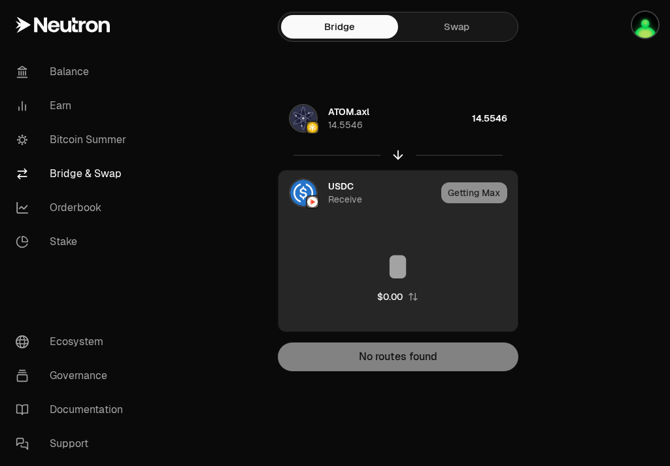
click at [495, 318] on div "$0.00" at bounding box center [397, 275] width 239 height 115
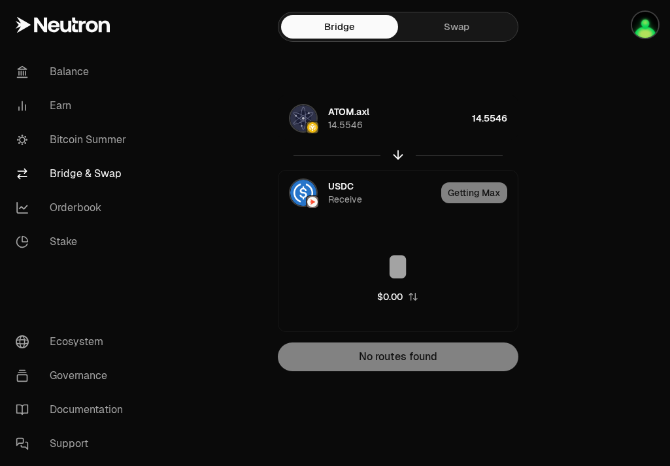
click at [495, 351] on div "No routes found" at bounding box center [398, 356] width 240 height 29
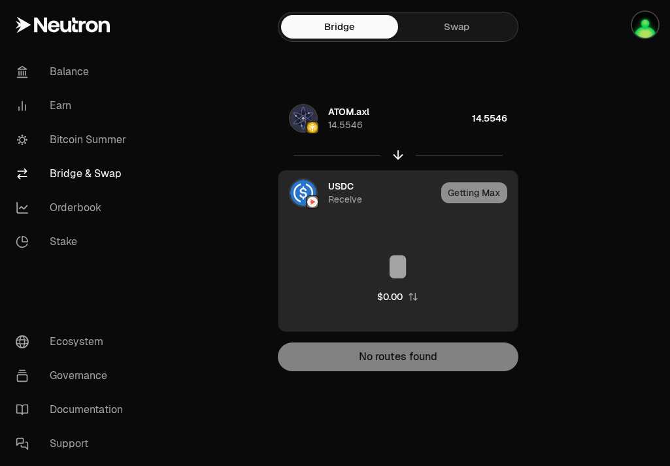
click at [489, 321] on div "$0.00" at bounding box center [397, 275] width 239 height 115
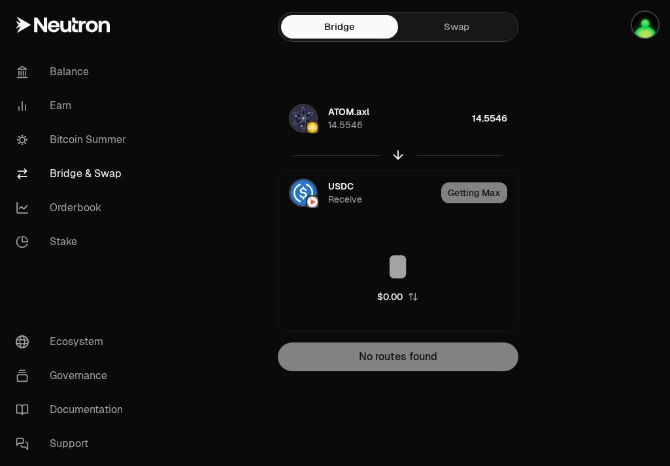
click at [399, 353] on div "No routes found" at bounding box center [398, 356] width 240 height 29
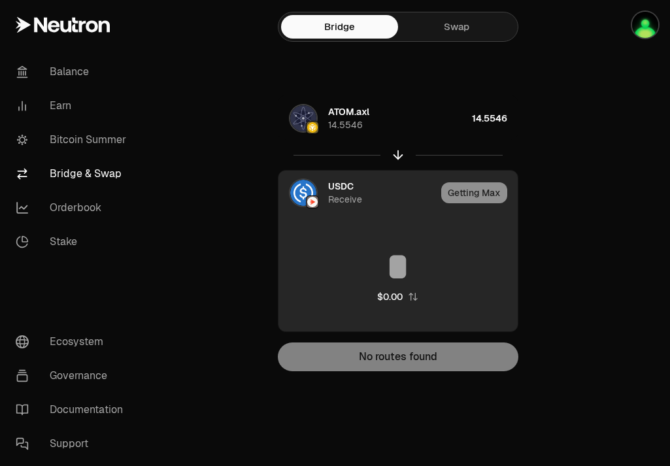
click at [415, 299] on icon "button" at bounding box center [412, 297] width 8 height 8
click at [390, 296] on div "button" at bounding box center [384, 296] width 13 height 13
click at [475, 193] on div "Getting Max" at bounding box center [479, 193] width 76 height 44
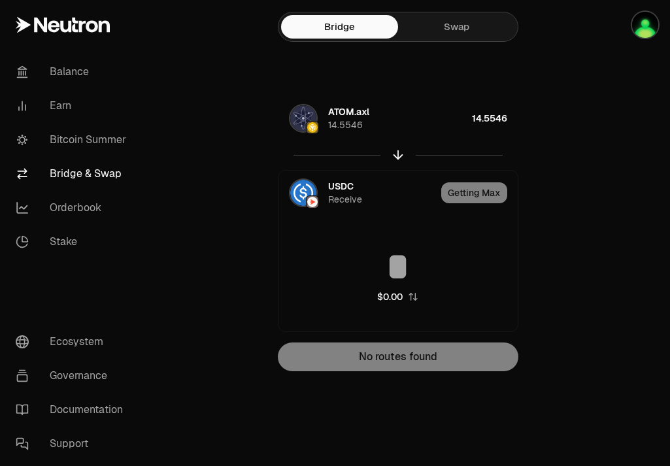
click at [407, 265] on input at bounding box center [397, 266] width 239 height 39
click at [454, 280] on input at bounding box center [397, 266] width 239 height 39
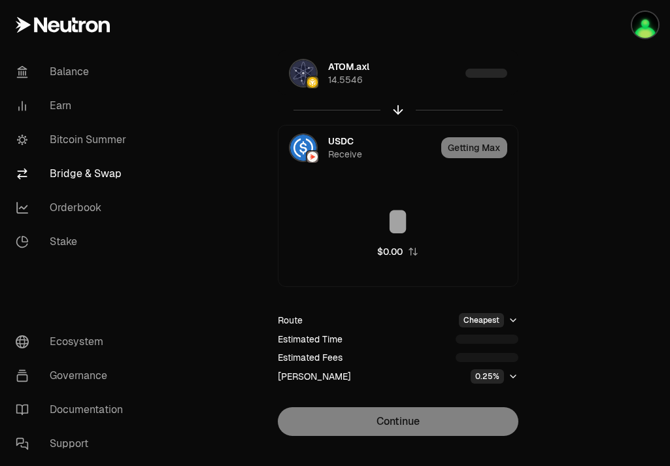
scroll to position [67, 0]
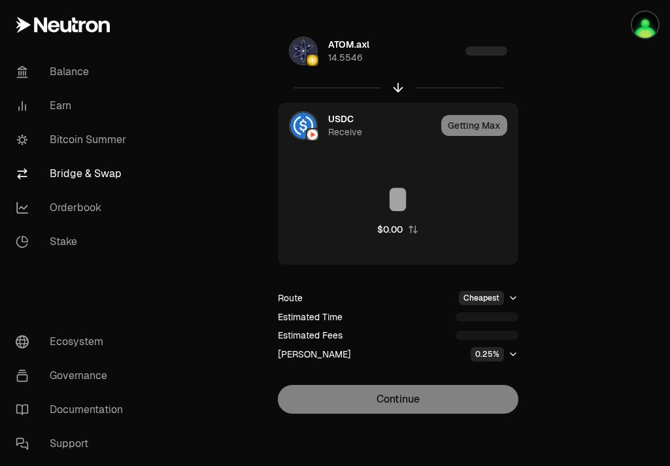
click at [601, 350] on div "ATOM.axl 14.5546 USDC Receive Getting Max $0.00 Route Cheapest Estimated Time E…" at bounding box center [397, 220] width 439 height 385
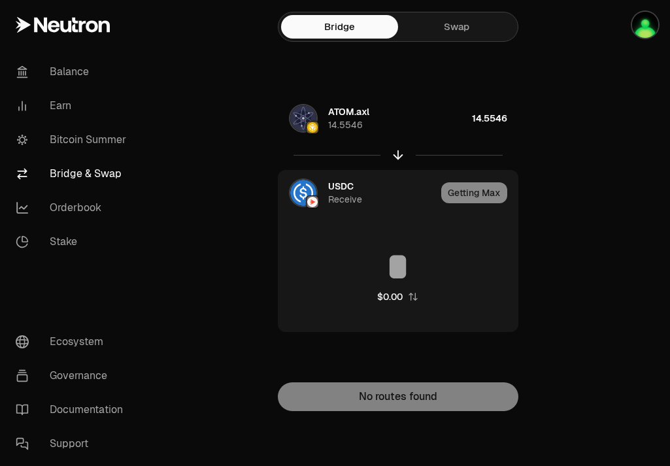
scroll to position [0, 0]
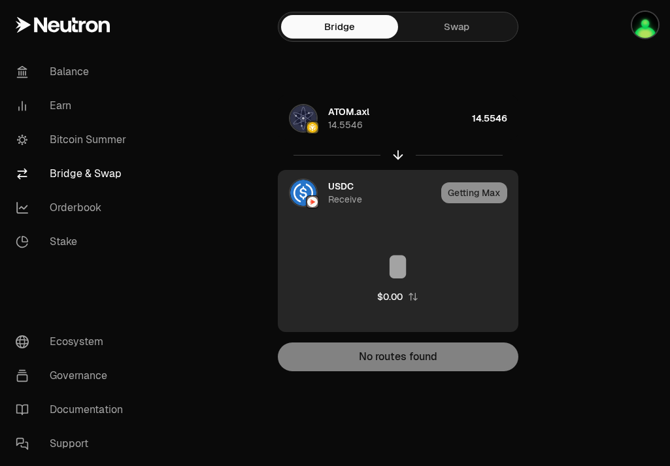
click at [341, 309] on div "$0.00" at bounding box center [397, 275] width 239 height 115
click at [411, 309] on div "$0.00" at bounding box center [397, 275] width 239 height 115
click at [412, 299] on icon "button" at bounding box center [413, 296] width 10 height 10
click at [410, 299] on icon "button" at bounding box center [412, 296] width 10 height 10
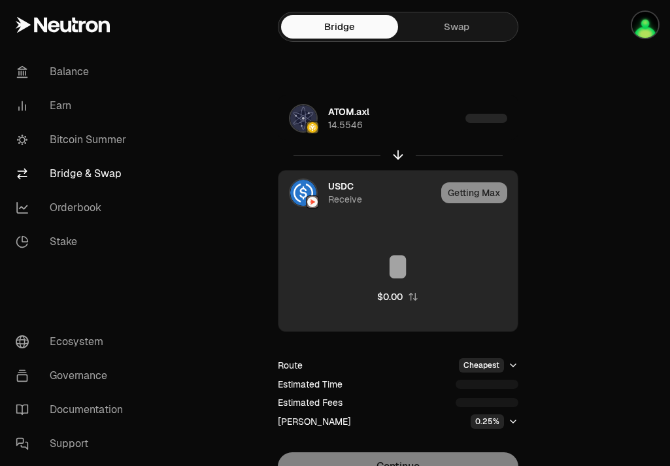
click at [494, 371] on html "Balance Earn Bitcoin Summer Bridge & Swap Orderbook Stake Ecosystem Governance …" at bounding box center [335, 266] width 670 height 533
click at [532, 414] on html "Balance Earn Bitcoin Summer Bridge & Swap Orderbook Stake Ecosystem Governance …" at bounding box center [335, 266] width 670 height 533
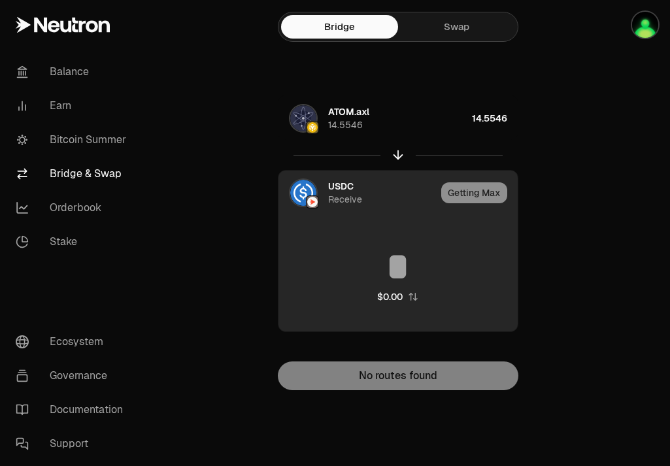
click at [502, 390] on div "Bridge Swap ATOM.axl 14.5546 14.5546 USDC Receive Getting Max $0.00 Route Cheap…" at bounding box center [398, 221] width 470 height 442
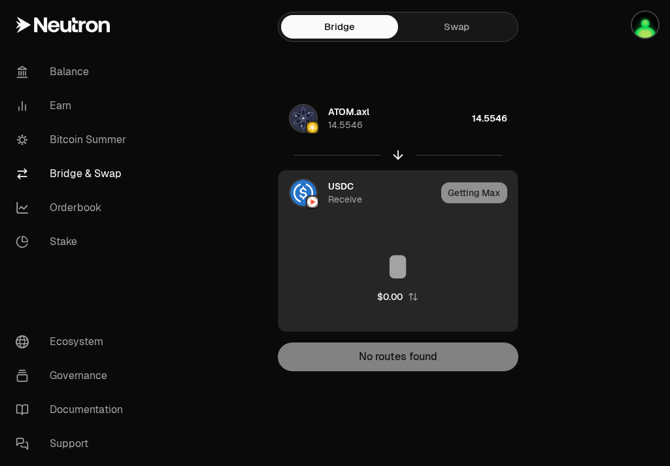
click at [478, 316] on div "$0.00" at bounding box center [397, 275] width 239 height 115
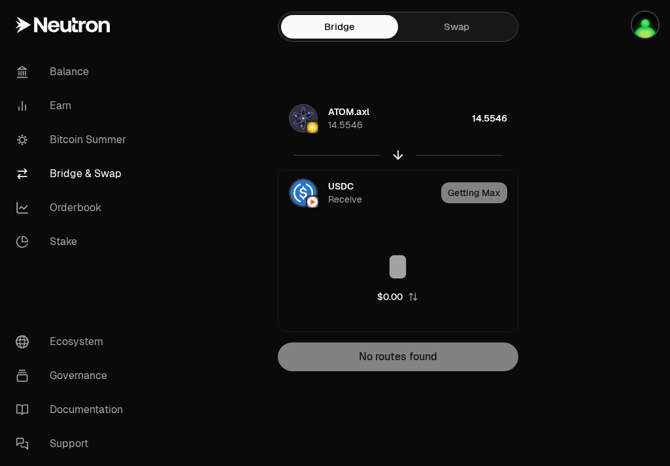
click at [555, 316] on div "ATOM.axl 14.5546 14.5546 USDC Receive Getting Max $0.00 No routes found" at bounding box center [397, 233] width 439 height 276
